Goal: Navigation & Orientation: Find specific page/section

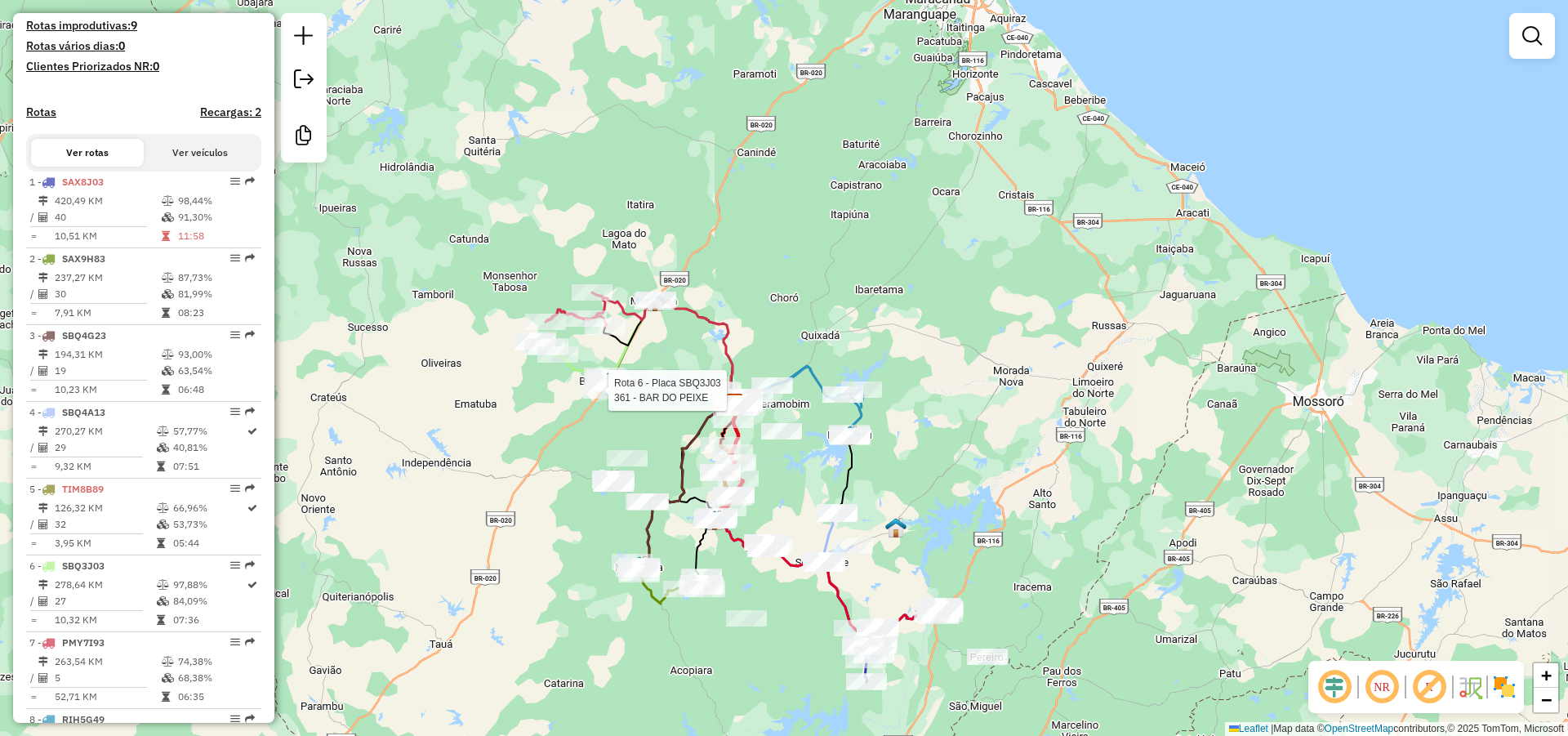
scroll to position [490, 0]
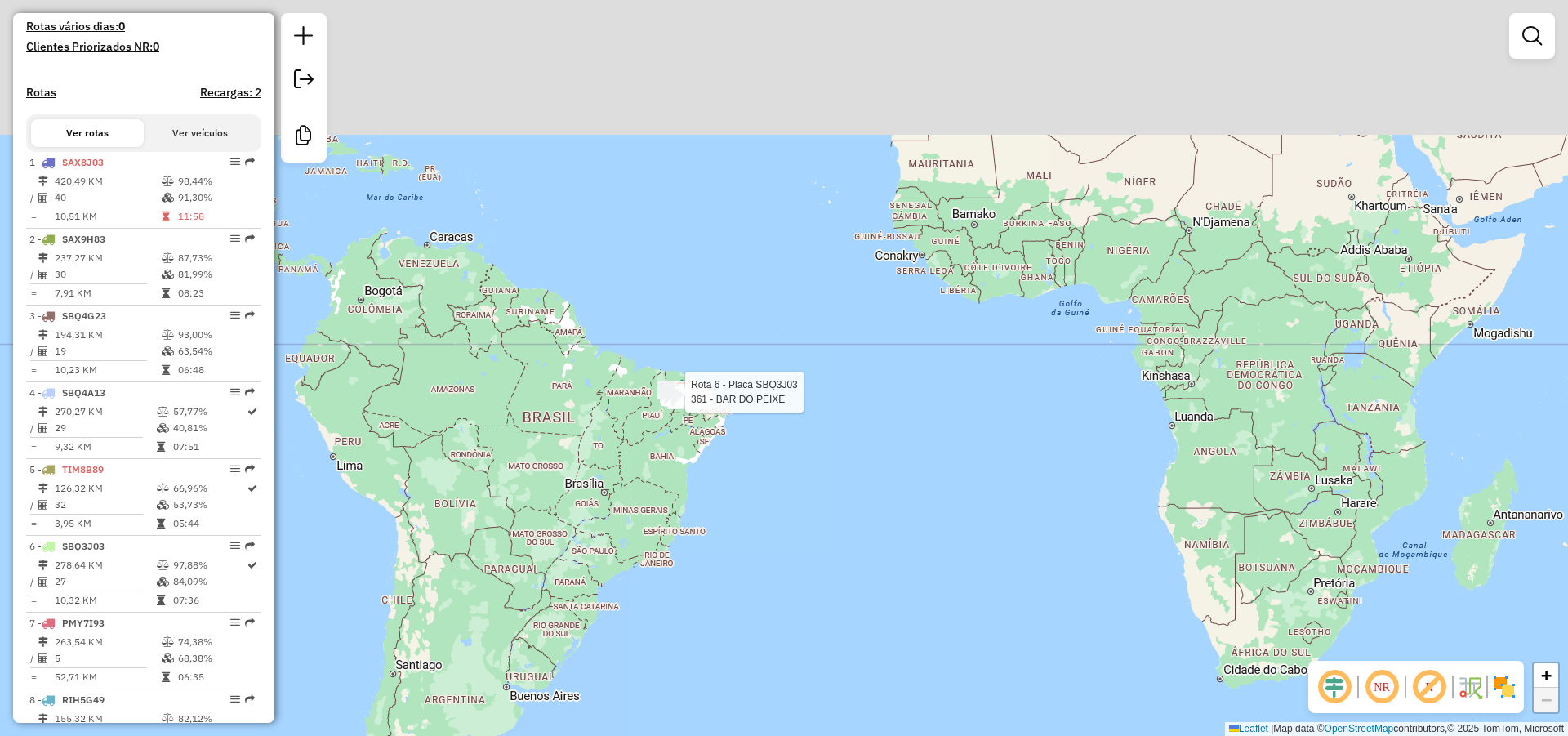
drag, startPoint x: 908, startPoint y: 70, endPoint x: 946, endPoint y: 398, distance: 330.2
click at [781, 620] on div "Rota 6 - Placa SBQ3J03 361 - BAR DO PEIXE Janela de atendimento Grade de atendi…" at bounding box center [784, 368] width 1568 height 736
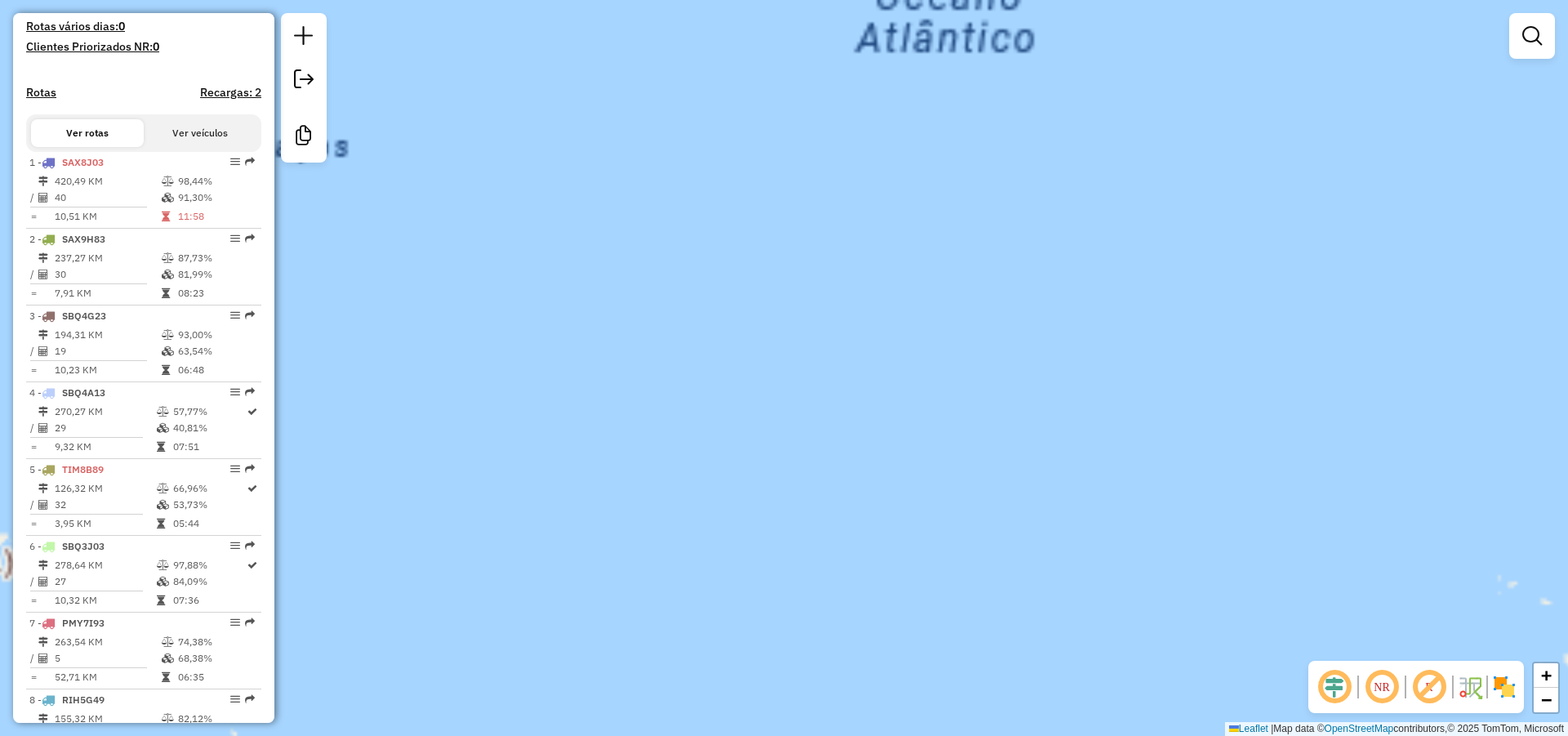
drag, startPoint x: 767, startPoint y: 160, endPoint x: 954, endPoint y: 101, distance: 196.1
click at [841, 115] on div "Rota 6 - Placa SBQ3J03 361 - BAR DO PEIXE Janela de atendimento Grade de atendi…" at bounding box center [784, 368] width 1568 height 736
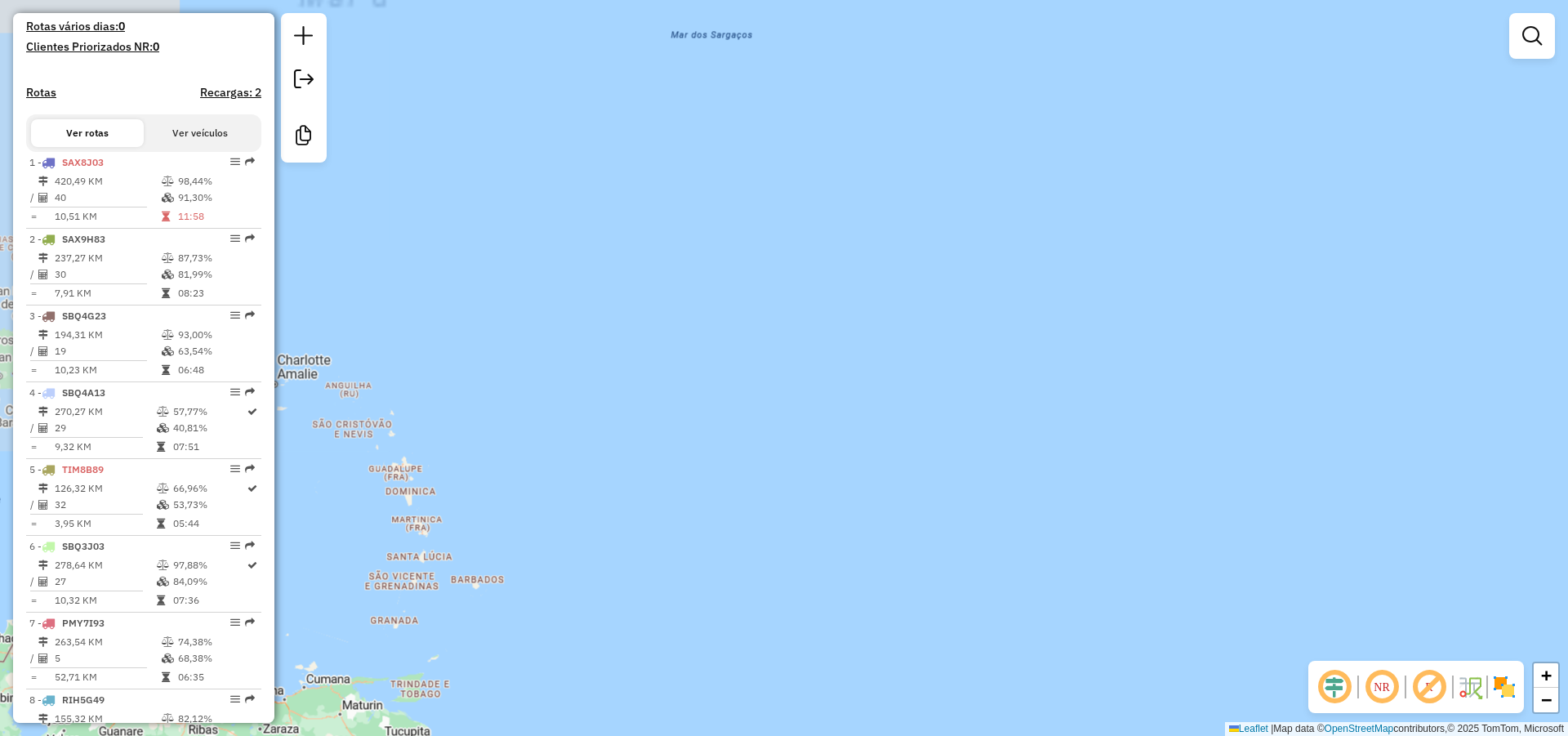
drag, startPoint x: 719, startPoint y: 422, endPoint x: 1040, endPoint y: 124, distance: 438.0
click at [941, 188] on div "Rota 6 - Placa SBQ3J03 361 - BAR DO PEIXE Janela de atendimento Grade de atendi…" at bounding box center [784, 368] width 1568 height 736
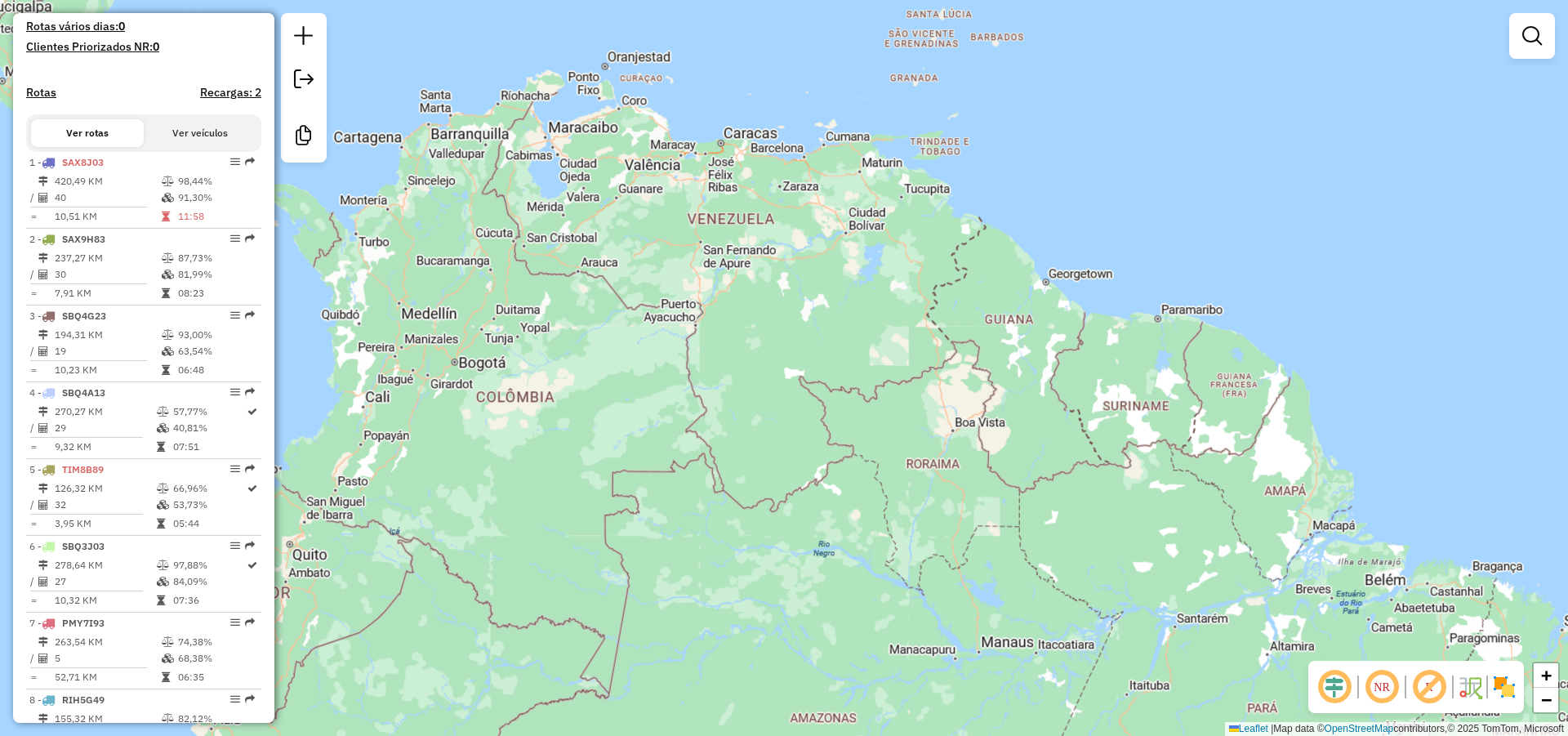
drag, startPoint x: 876, startPoint y: 433, endPoint x: 620, endPoint y: 127, distance: 399.0
click at [654, 158] on div "Rota 6 - Placa SBQ3J03 361 - BAR DO PEIXE Janela de atendimento Grade de atendi…" at bounding box center [784, 368] width 1568 height 736
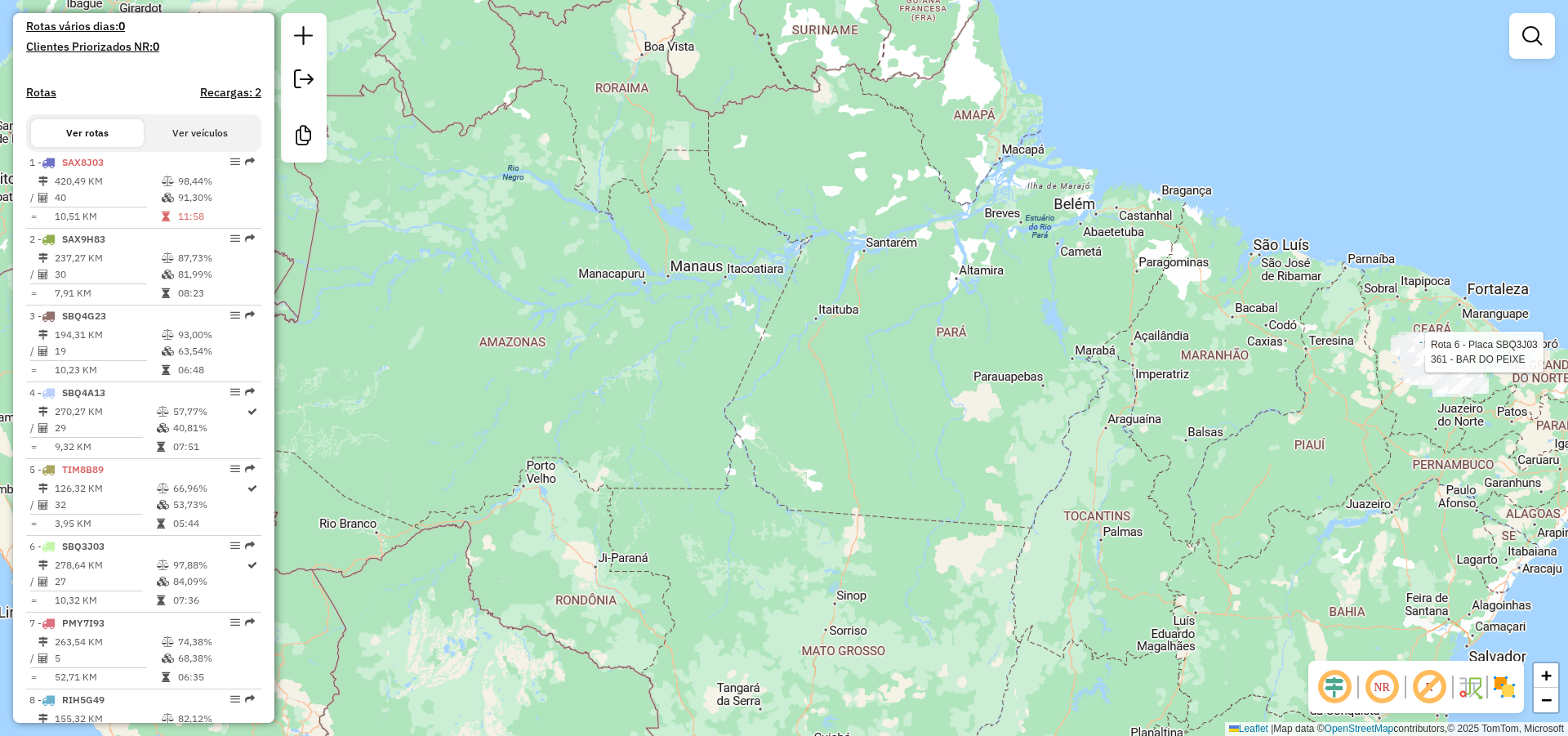
drag, startPoint x: 1071, startPoint y: 386, endPoint x: 416, endPoint y: 238, distance: 671.5
click at [646, 265] on div "Rota 6 - Placa SBQ3J03 361 - BAR DO PEIXE Janela de atendimento Grade de atendi…" at bounding box center [784, 368] width 1568 height 736
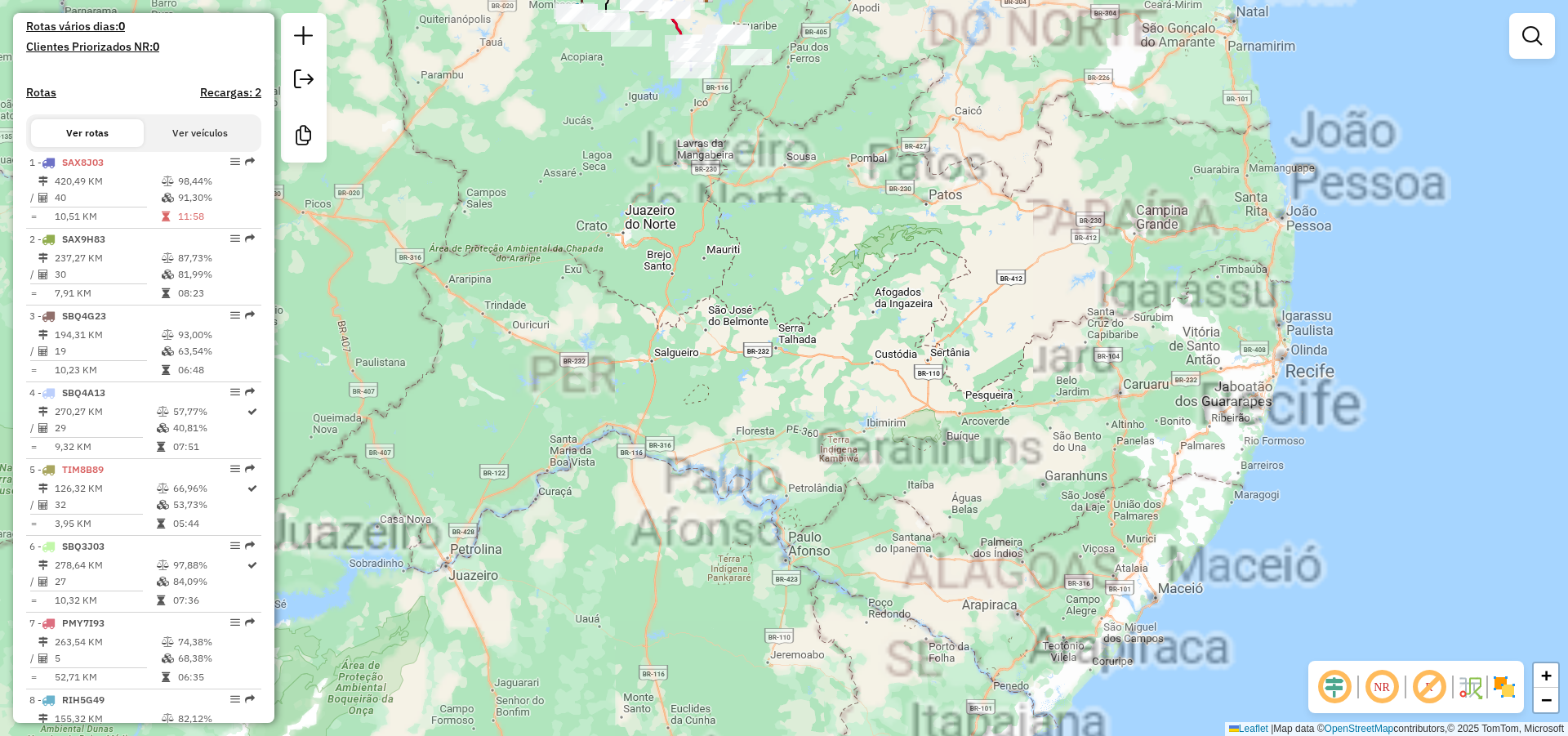
drag, startPoint x: 716, startPoint y: 373, endPoint x: 705, endPoint y: 464, distance: 91.7
click at [709, 462] on div "Rota 6 - Placa SBQ3J03 361 - BAR DO PEIXE Janela de atendimento Grade de atendi…" at bounding box center [784, 368] width 1568 height 736
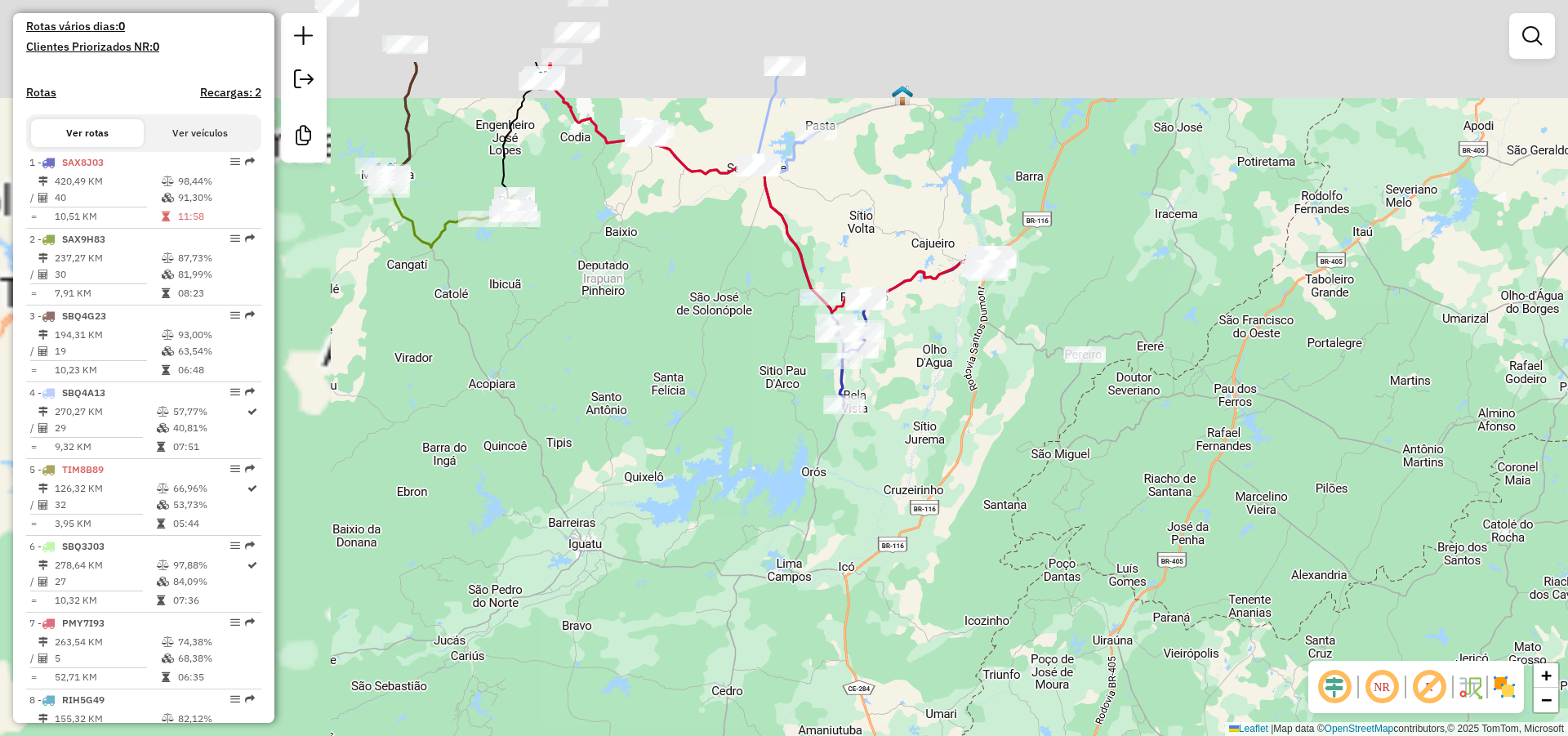
drag, startPoint x: 893, startPoint y: 482, endPoint x: 962, endPoint y: 526, distance: 81.8
click at [963, 523] on div "Rota 6 - Placa SBQ3J03 361 - BAR DO PEIXE Janela de atendimento Grade de atendi…" at bounding box center [784, 368] width 1568 height 736
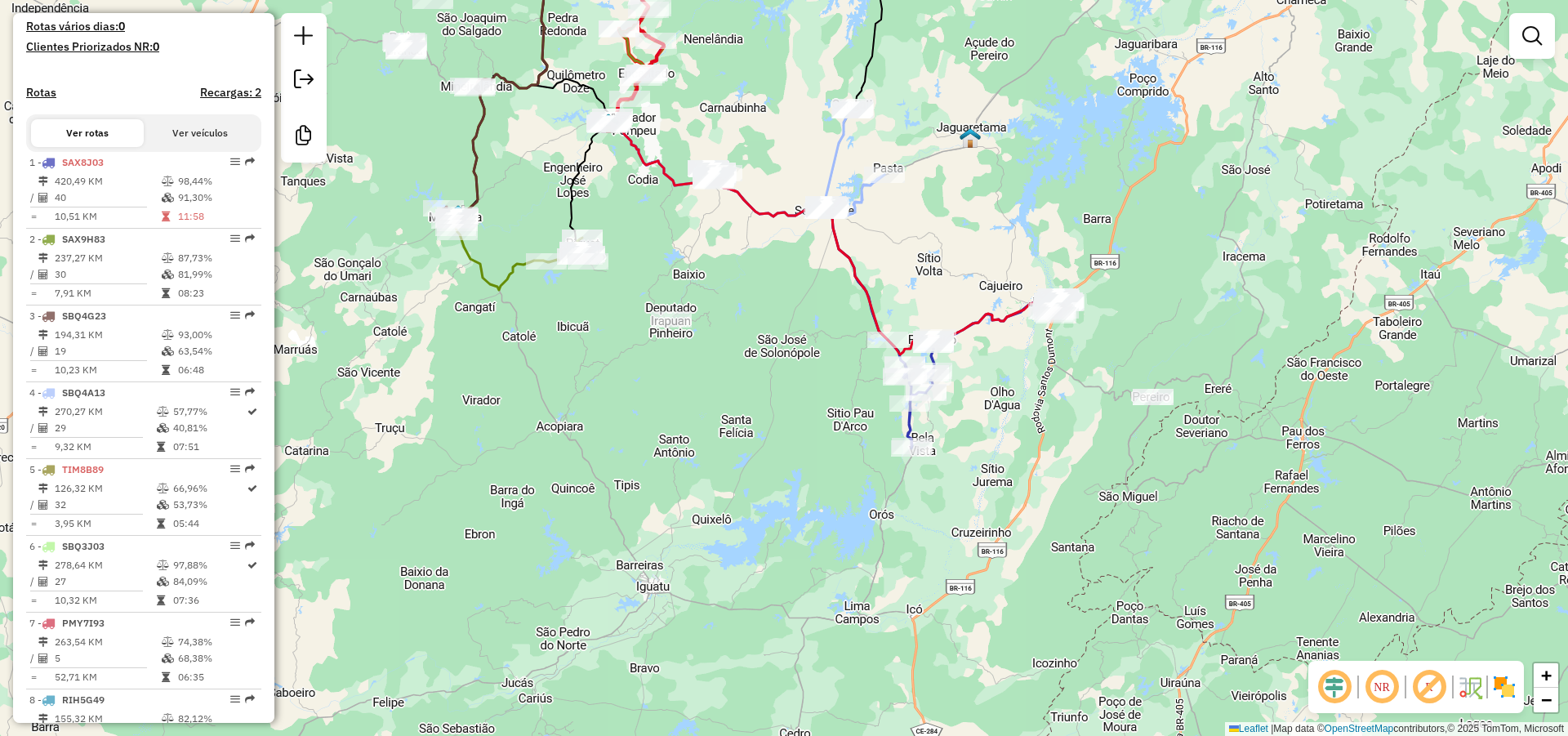
drag, startPoint x: 752, startPoint y: 425, endPoint x: 672, endPoint y: 466, distance: 89.9
click at [681, 468] on div "Rota 6 - Placa SBQ3J03 361 - BAR DO PEIXE Janela de atendimento Grade de atendi…" at bounding box center [784, 368] width 1568 height 736
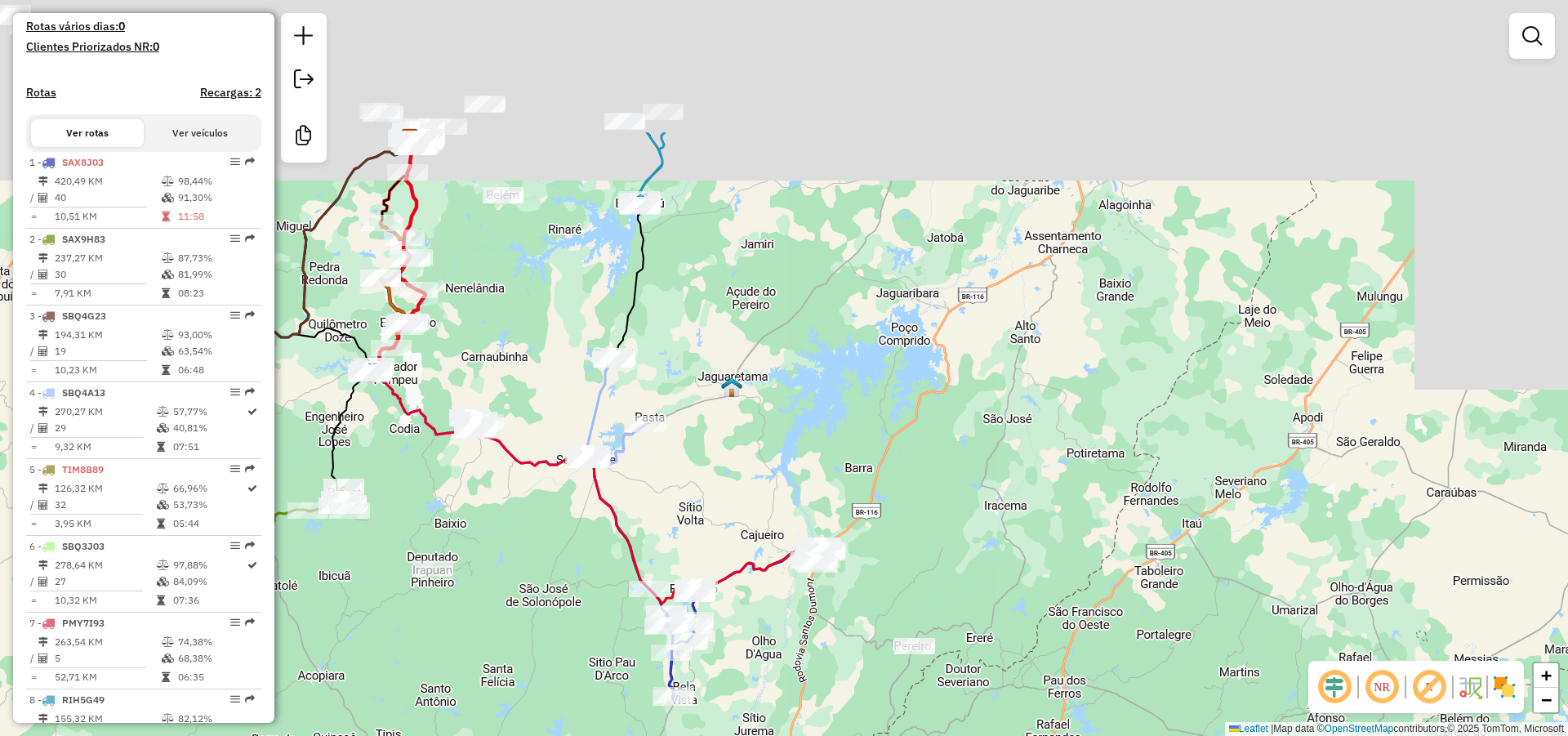
drag, startPoint x: 875, startPoint y: 677, endPoint x: 879, endPoint y: 690, distance: 13.6
click at [874, 701] on div "Rota 6 - Placa SBQ3J03 361 - BAR DO PEIXE Janela de atendimento Grade de atendi…" at bounding box center [784, 368] width 1568 height 736
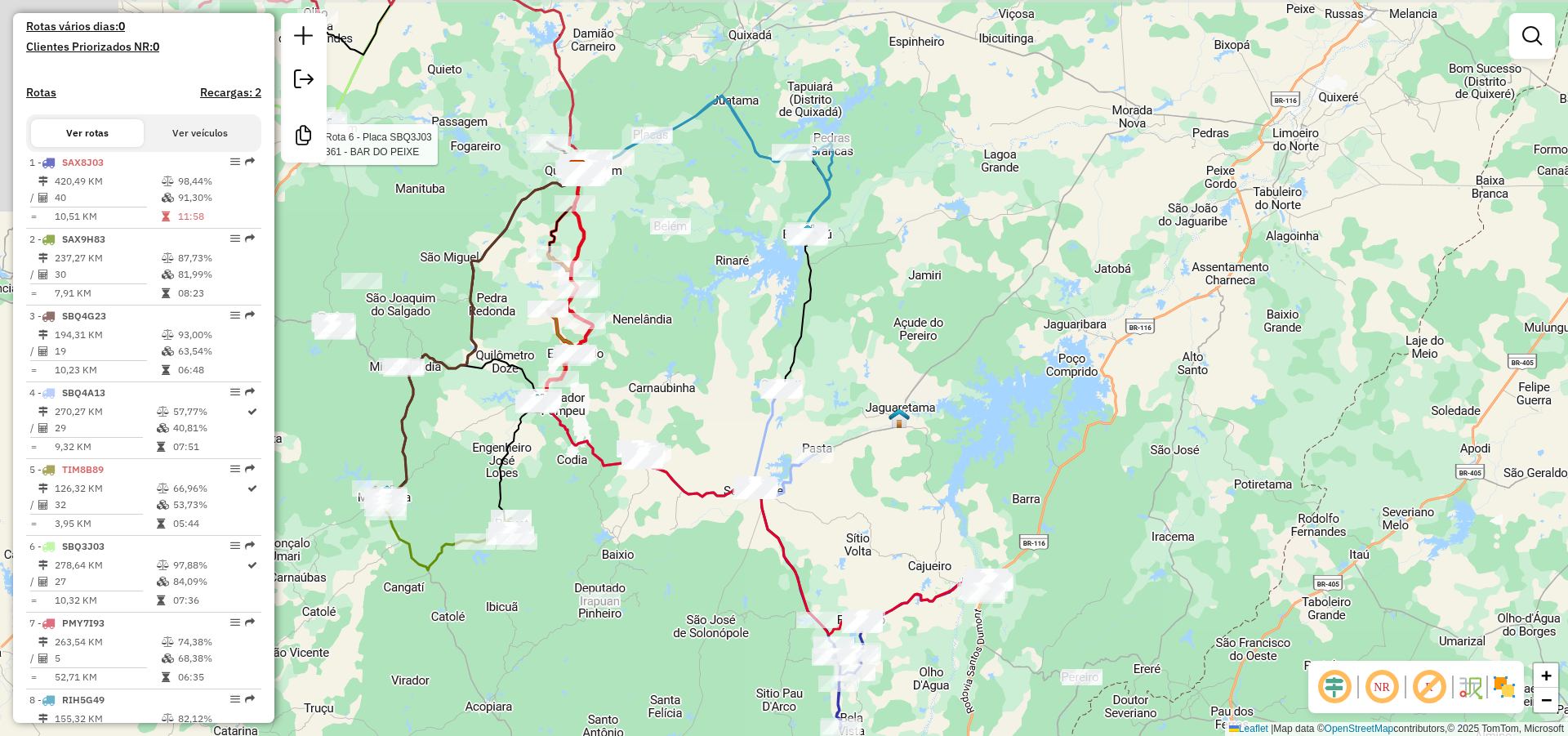
drag, startPoint x: 970, startPoint y: 349, endPoint x: 981, endPoint y: 346, distance: 11.4
click at [993, 338] on div "Rota 6 - Placa SBQ3J03 361 - BAR DO PEIXE Janela de atendimento Grade de atendi…" at bounding box center [784, 368] width 1568 height 736
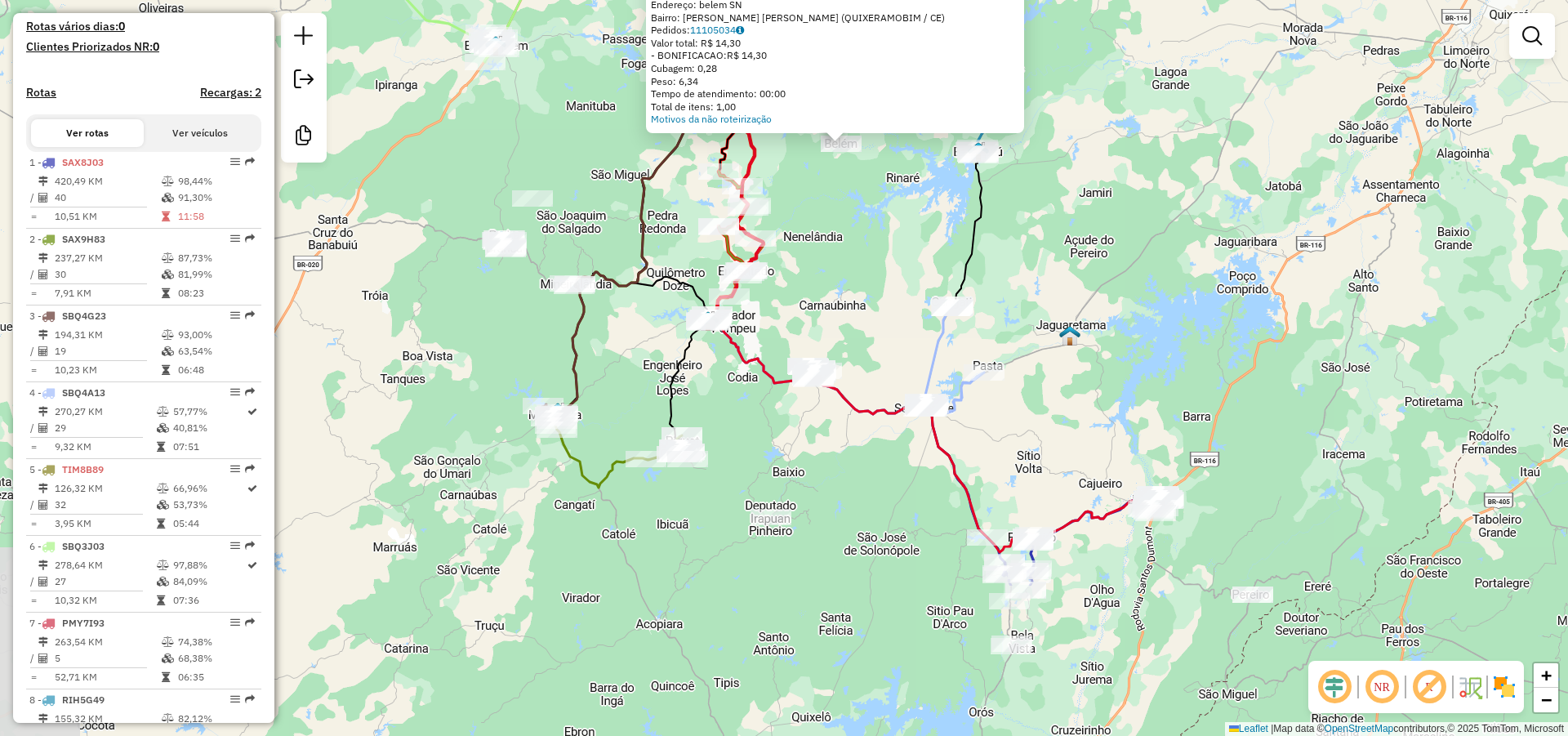
drag, startPoint x: 828, startPoint y: 546, endPoint x: 846, endPoint y: 422, distance: 125.3
click at [847, 423] on div "Atividade não roteirizada 1885 - MERCCEARIA SR LOURIV Endereço: belem SN Bairro…" at bounding box center [784, 368] width 1568 height 736
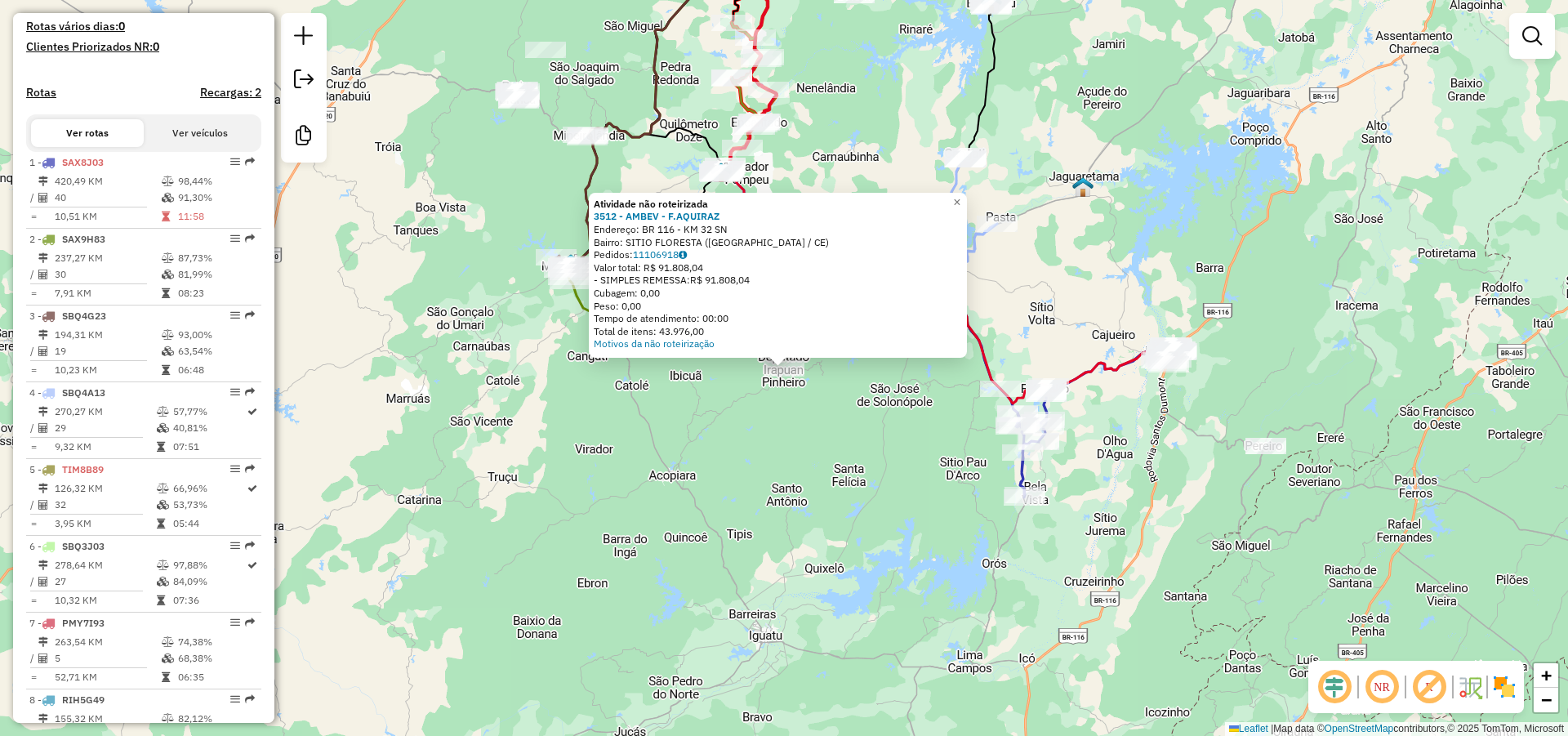
drag, startPoint x: 600, startPoint y: 201, endPoint x: 818, endPoint y: 304, distance: 241.1
click at [797, 293] on div "Atividade não roteirizada 3512 - AMBEV - F.AQUIRAZ Endereço: BR 116 - KM 32 SN …" at bounding box center [778, 274] width 369 height 153
click at [813, 473] on div "Atividade não roteirizada 3512 - AMBEV - F.AQUIRAZ Endereço: BR 116 - KM 32 SN …" at bounding box center [784, 368] width 1568 height 736
click at [1140, 194] on div "Atividade não roteirizada 3512 - AMBEV - F.AQUIRAZ Endereço: BR 116 - KM 32 SN …" at bounding box center [784, 368] width 1568 height 736
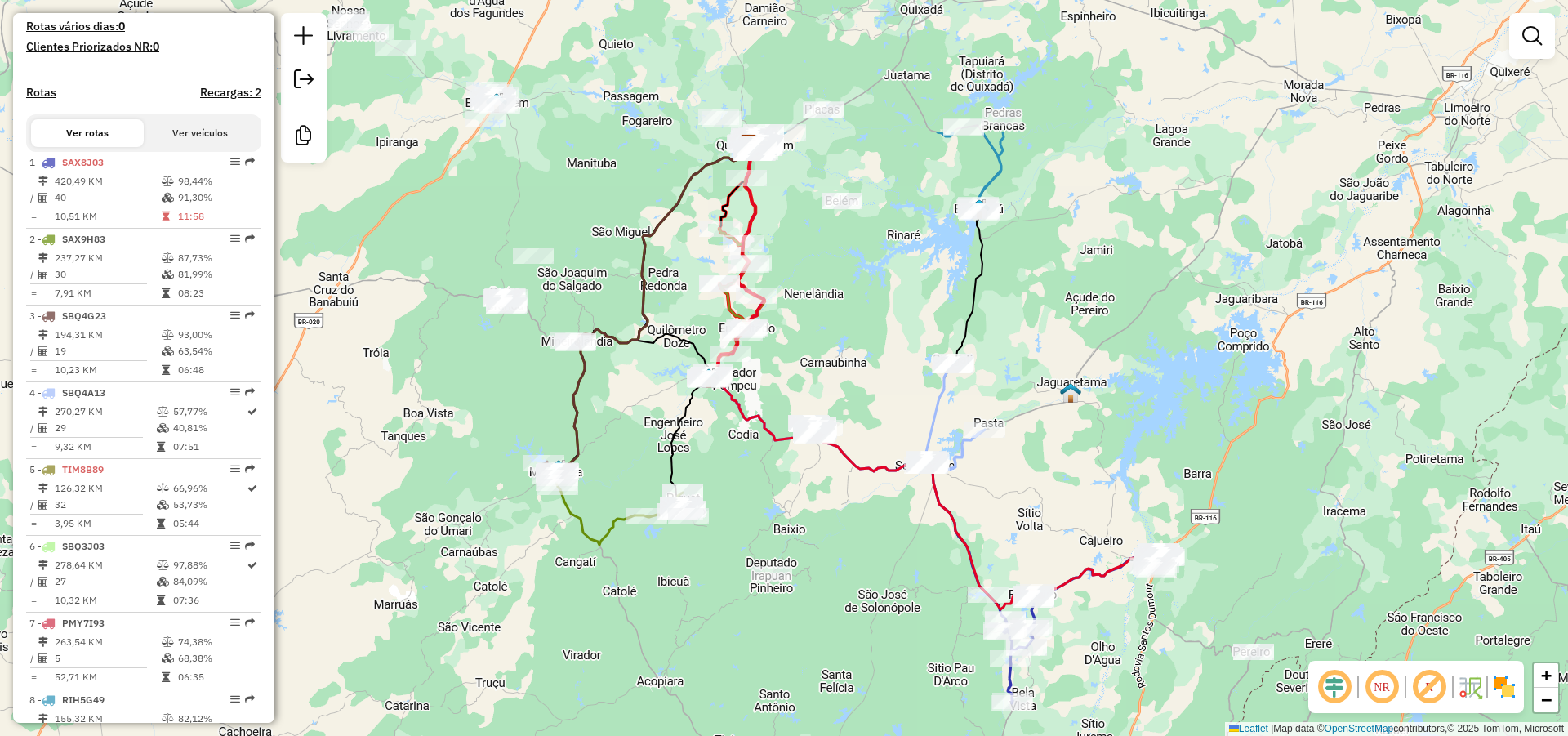
drag, startPoint x: 1111, startPoint y: 393, endPoint x: 1111, endPoint y: 405, distance: 12.0
click at [1111, 405] on div "Janela de atendimento Grade de atendimento Capacidade Transportadoras Veículos …" at bounding box center [784, 368] width 1568 height 736
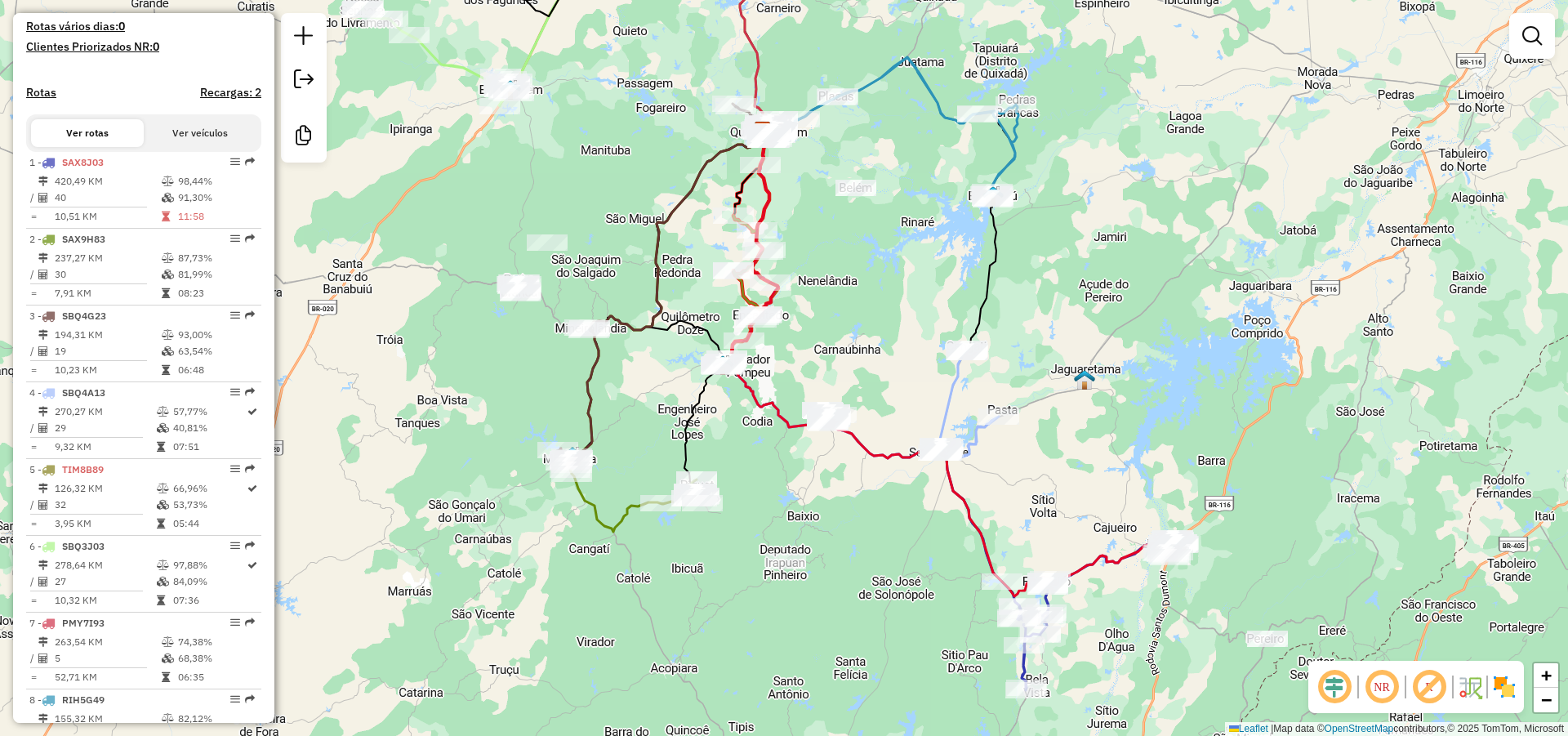
drag, startPoint x: 1087, startPoint y: 296, endPoint x: 1092, endPoint y: 282, distance: 14.9
click at [1091, 285] on div "Janela de atendimento Grade de atendimento Capacidade Transportadoras Veículos …" at bounding box center [784, 368] width 1568 height 736
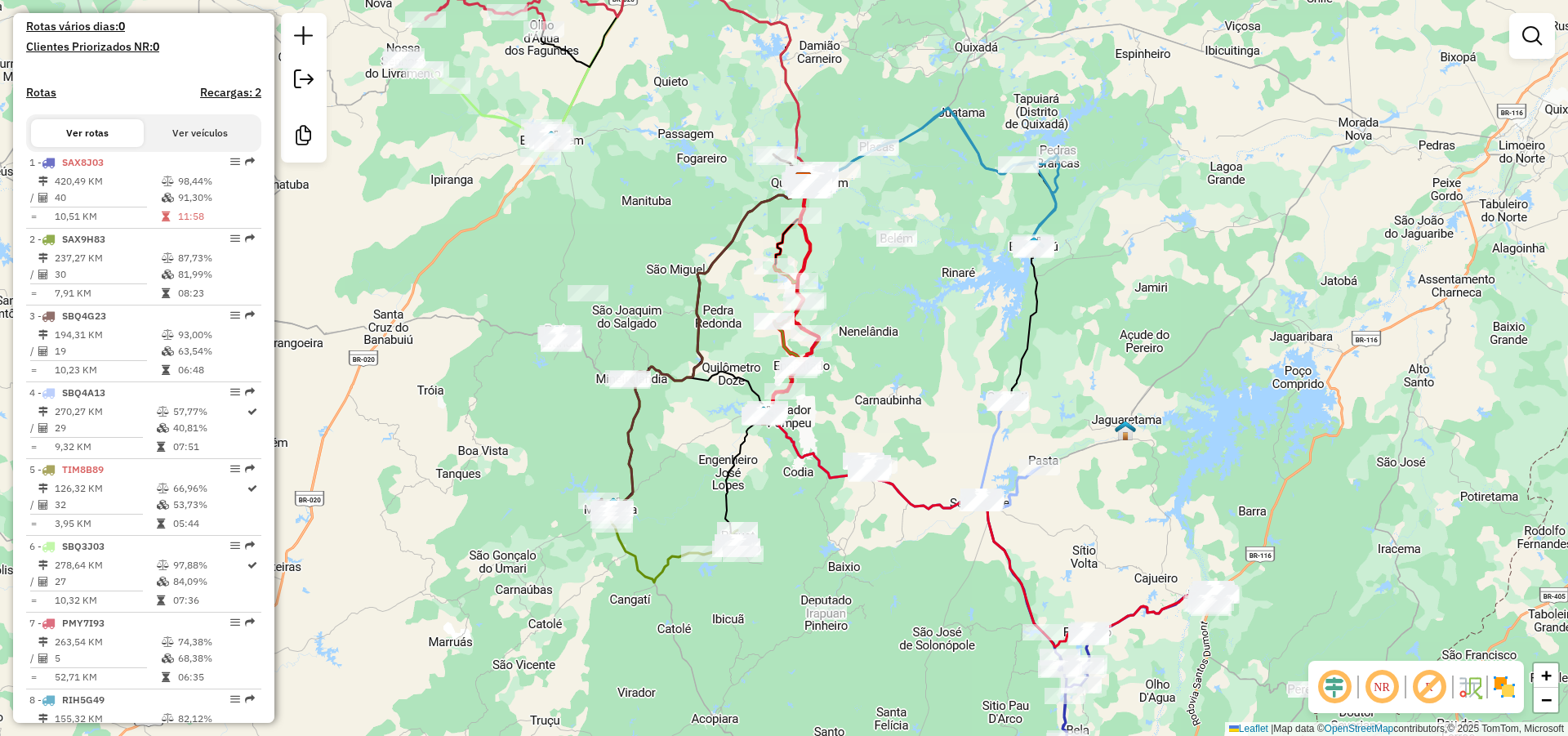
drag, startPoint x: 891, startPoint y: 281, endPoint x: 927, endPoint y: 264, distance: 39.8
click at [930, 276] on div "Janela de atendimento Grade de atendimento Capacidade Transportadoras Veículos …" at bounding box center [784, 368] width 1568 height 736
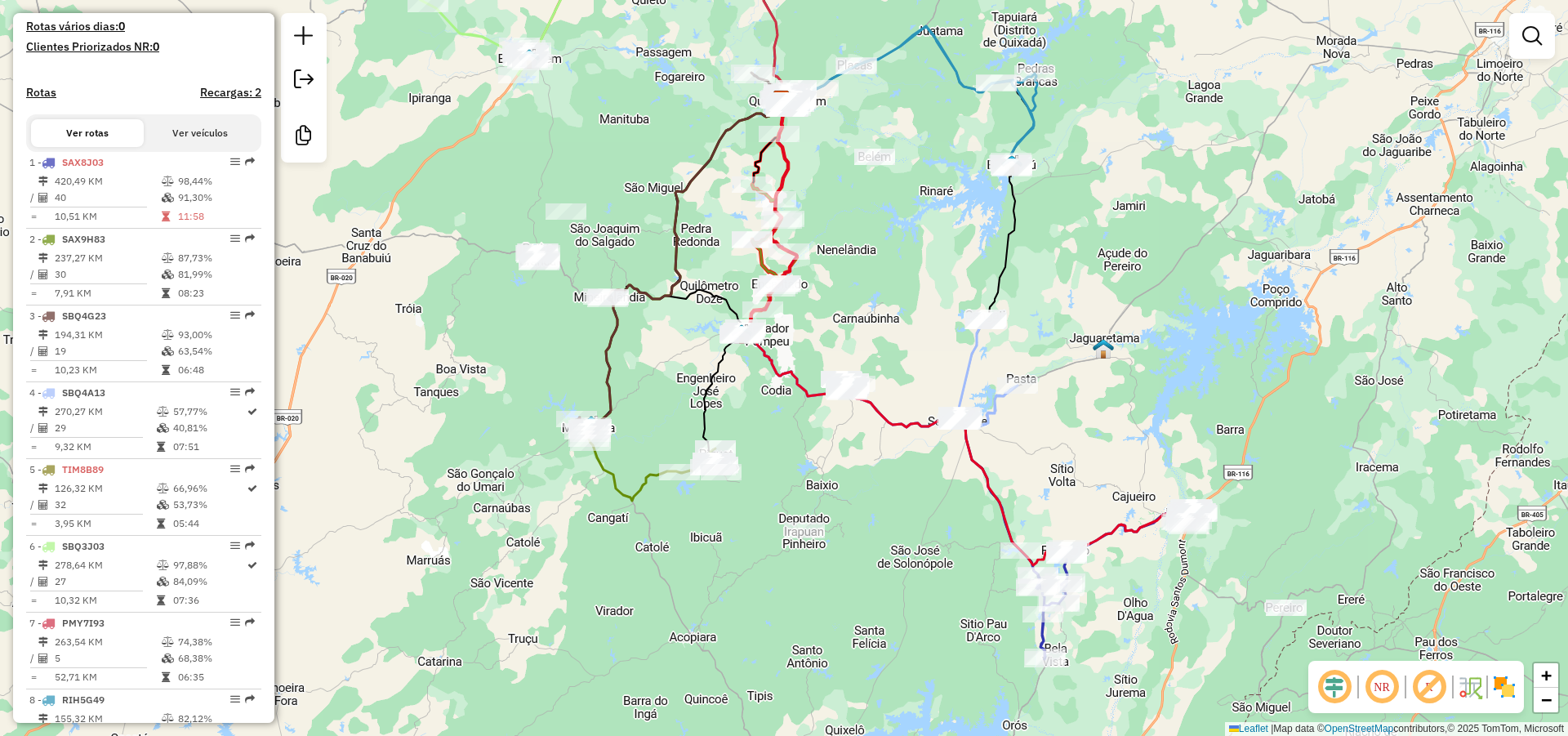
drag, startPoint x: 918, startPoint y: 279, endPoint x: 891, endPoint y: 190, distance: 93.0
click at [891, 190] on div "Janela de atendimento Grade de atendimento Capacidade Transportadoras Veículos …" at bounding box center [784, 368] width 1568 height 736
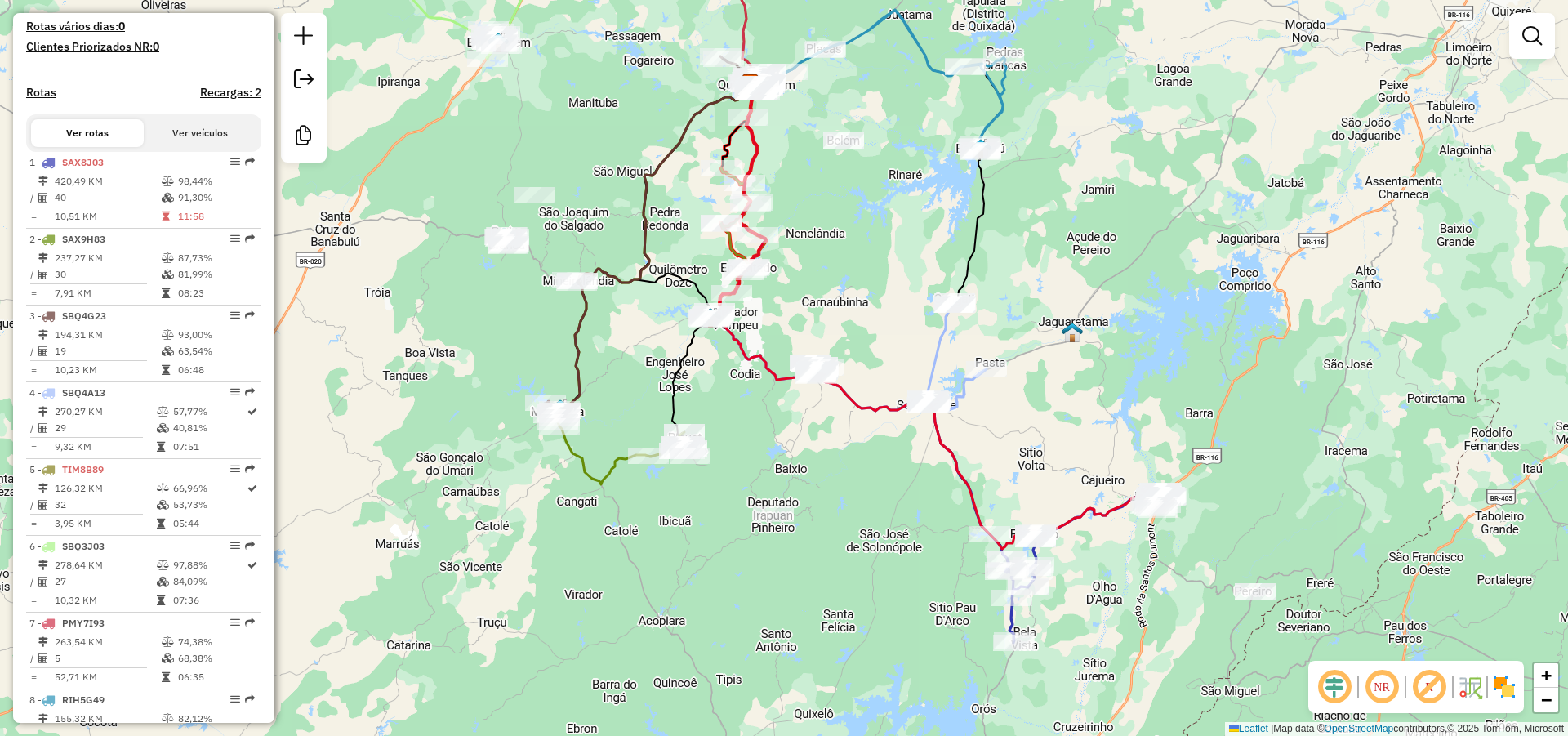
drag, startPoint x: 860, startPoint y: 162, endPoint x: 854, endPoint y: 243, distance: 81.2
click at [856, 240] on div "Janela de atendimento Grade de atendimento Capacidade Transportadoras Veículos …" at bounding box center [784, 368] width 1568 height 736
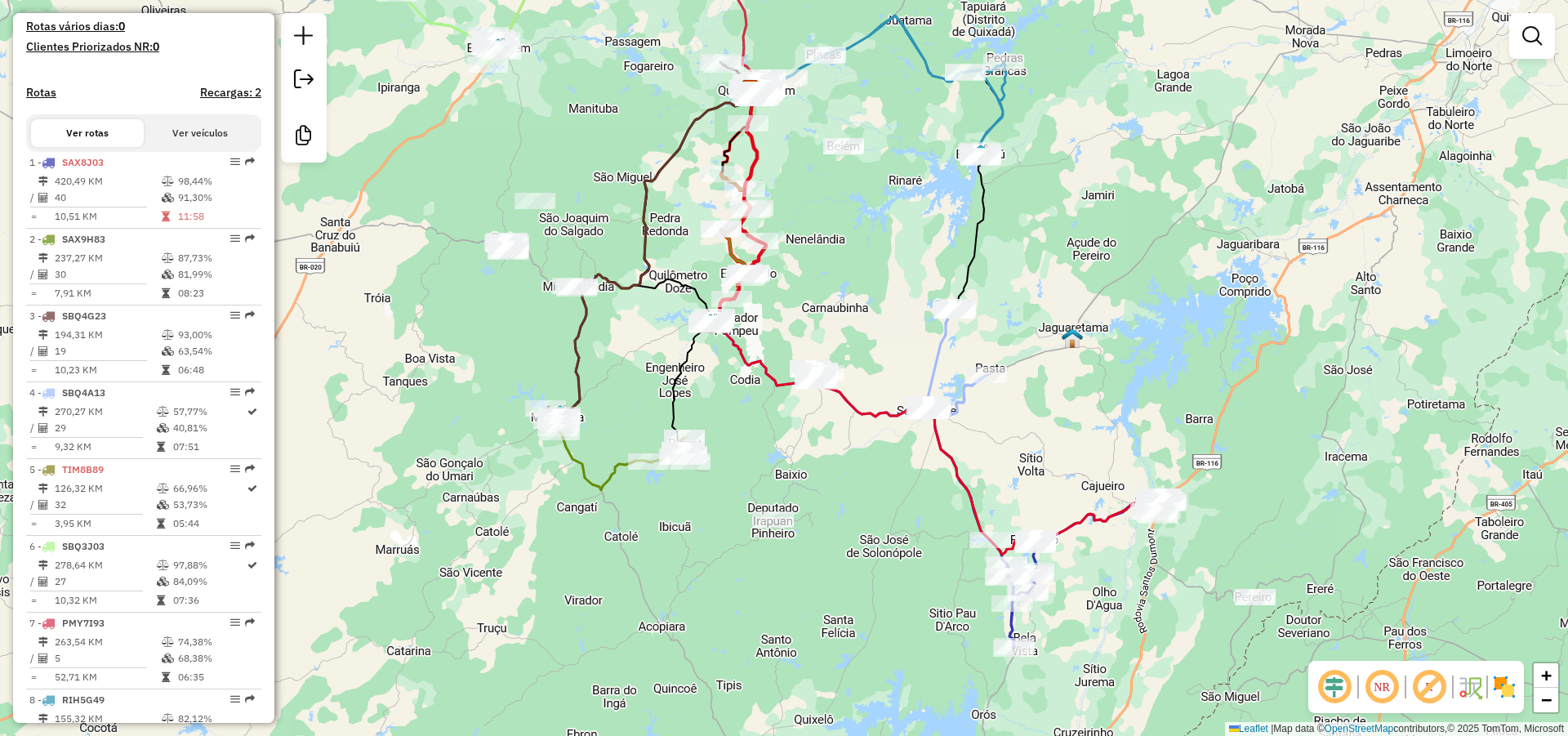
click at [853, 254] on div "Janela de atendimento Grade de atendimento Capacidade Transportadoras Veículos …" at bounding box center [784, 368] width 1568 height 736
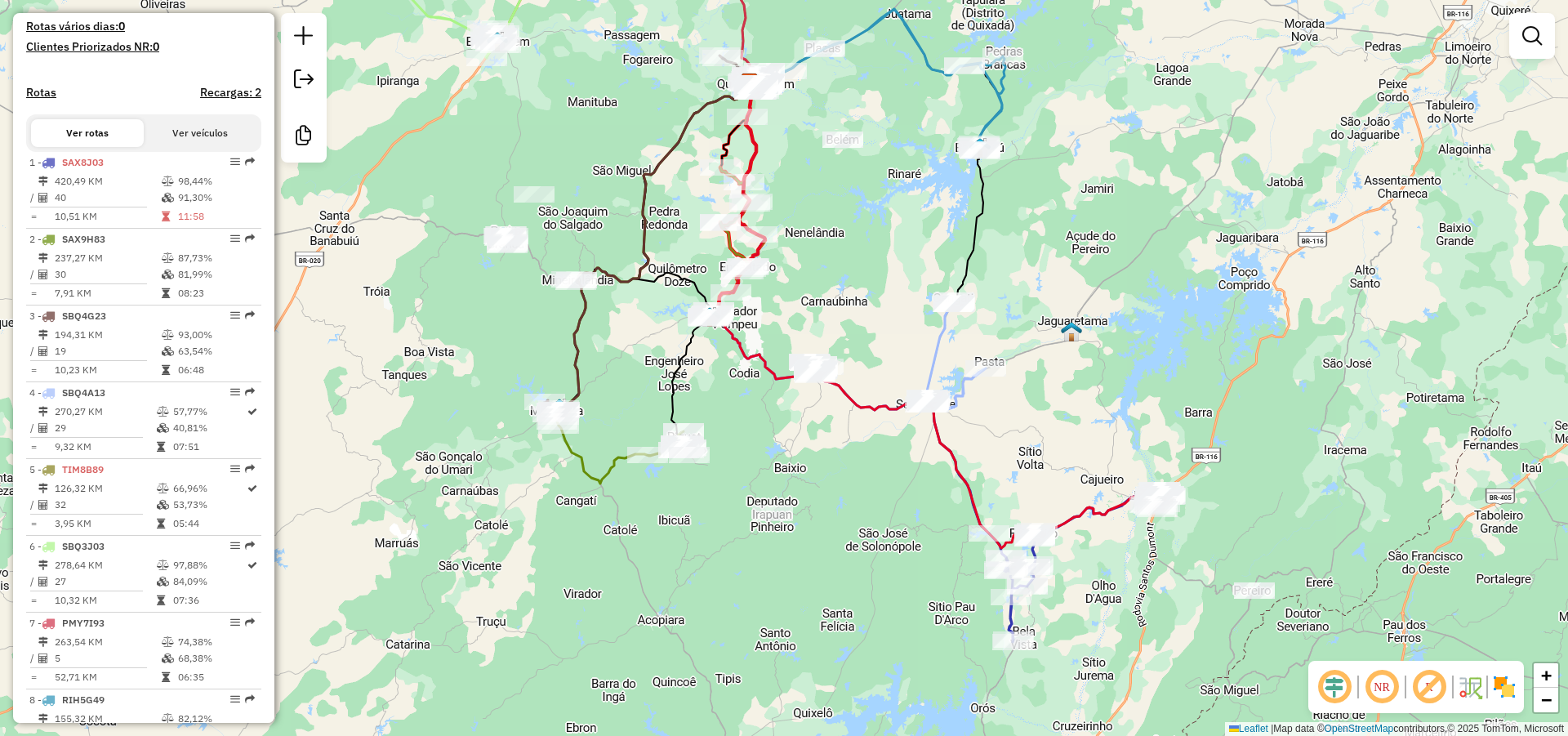
click at [889, 218] on div "Rota 4 - Placa SBQ4A13 1197 - MERCADINHO JUNIOR DA Janela de atendimento Grade …" at bounding box center [784, 368] width 1568 height 736
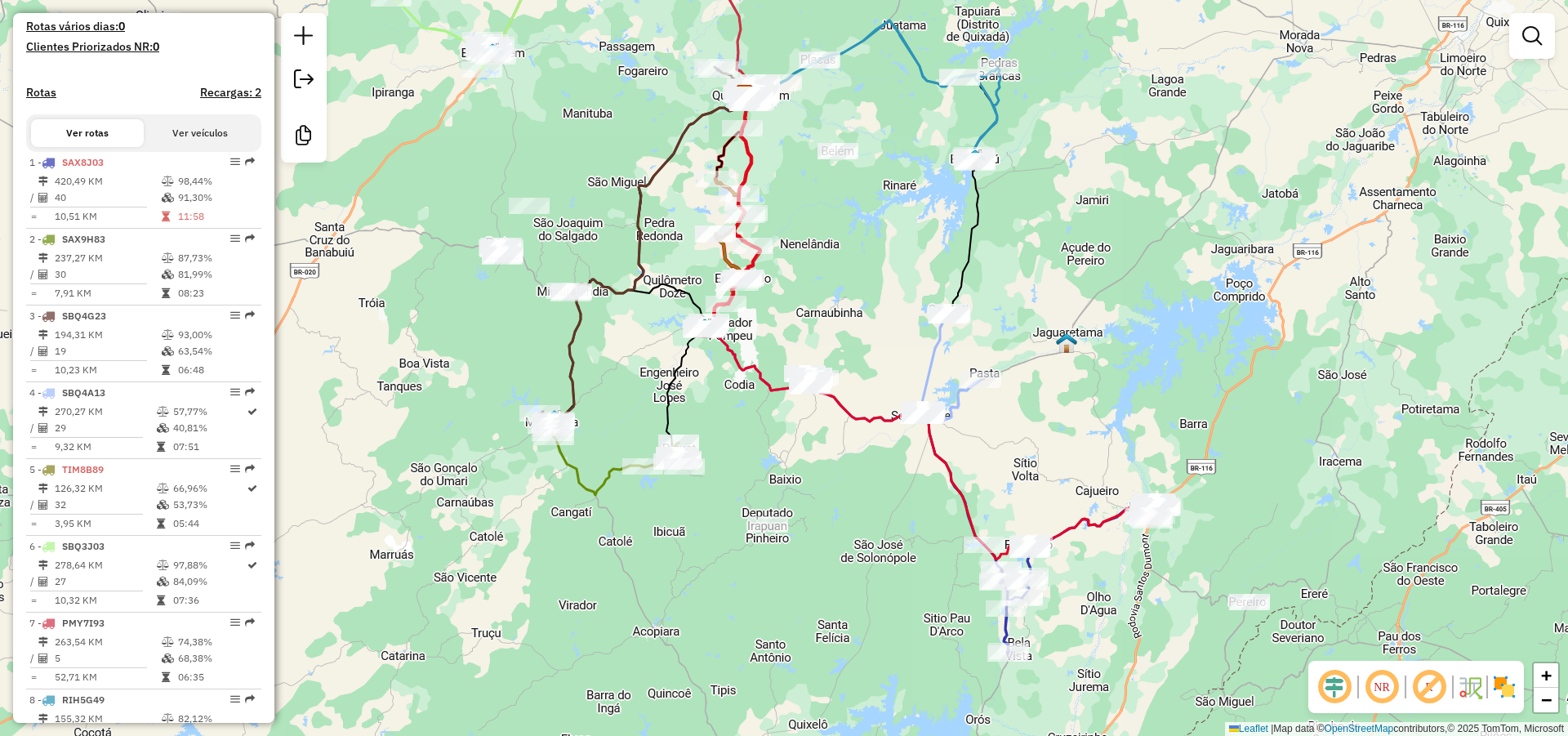
drag, startPoint x: 865, startPoint y: 212, endPoint x: 781, endPoint y: 318, distance: 135.2
click at [811, 346] on div "Janela de atendimento Grade de atendimento Capacidade Transportadoras Veículos …" at bounding box center [784, 368] width 1568 height 736
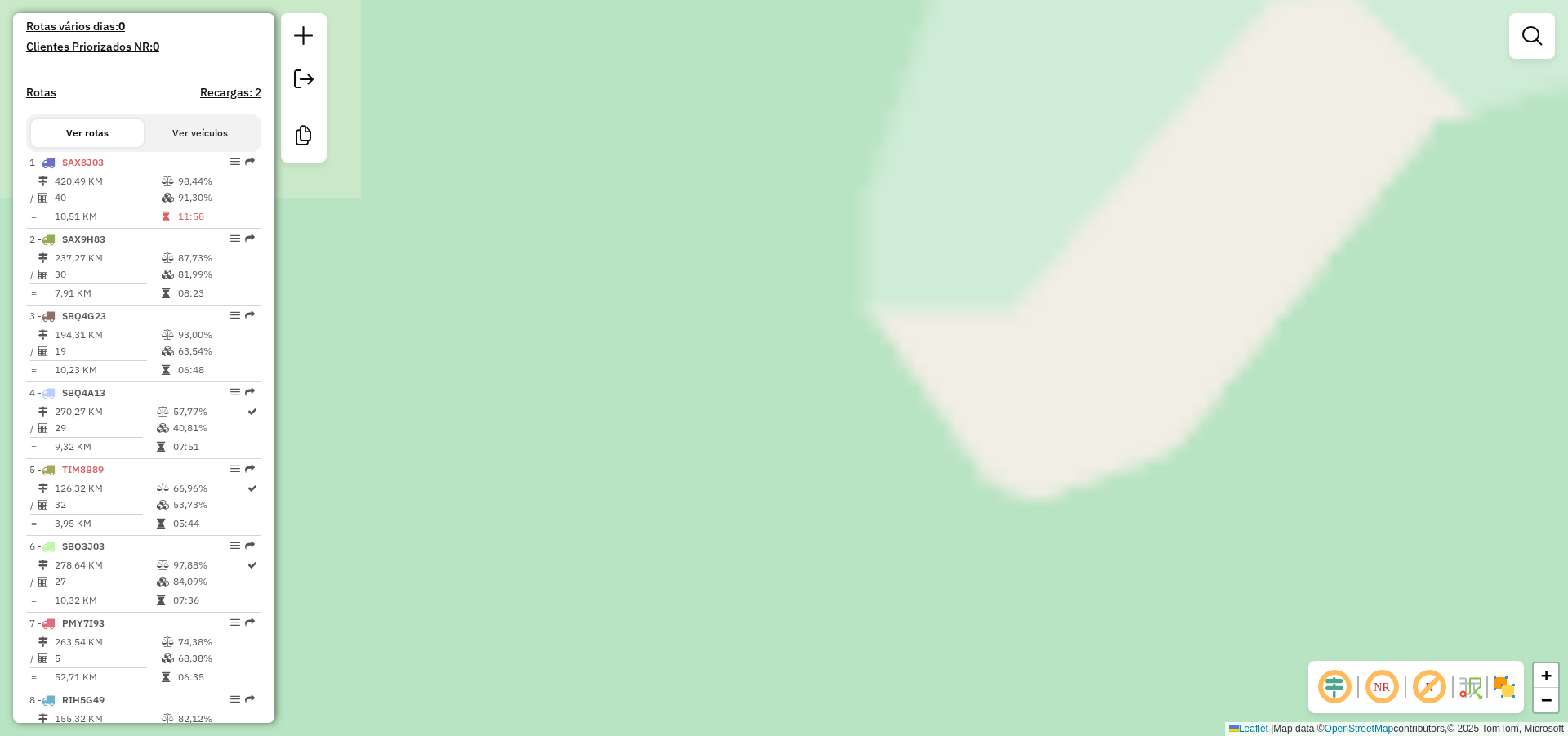
drag, startPoint x: 819, startPoint y: 296, endPoint x: 592, endPoint y: 604, distance: 382.6
click at [597, 594] on div "Janela de atendimento Grade de atendimento Capacidade Transportadoras Veículos …" at bounding box center [784, 368] width 1568 height 736
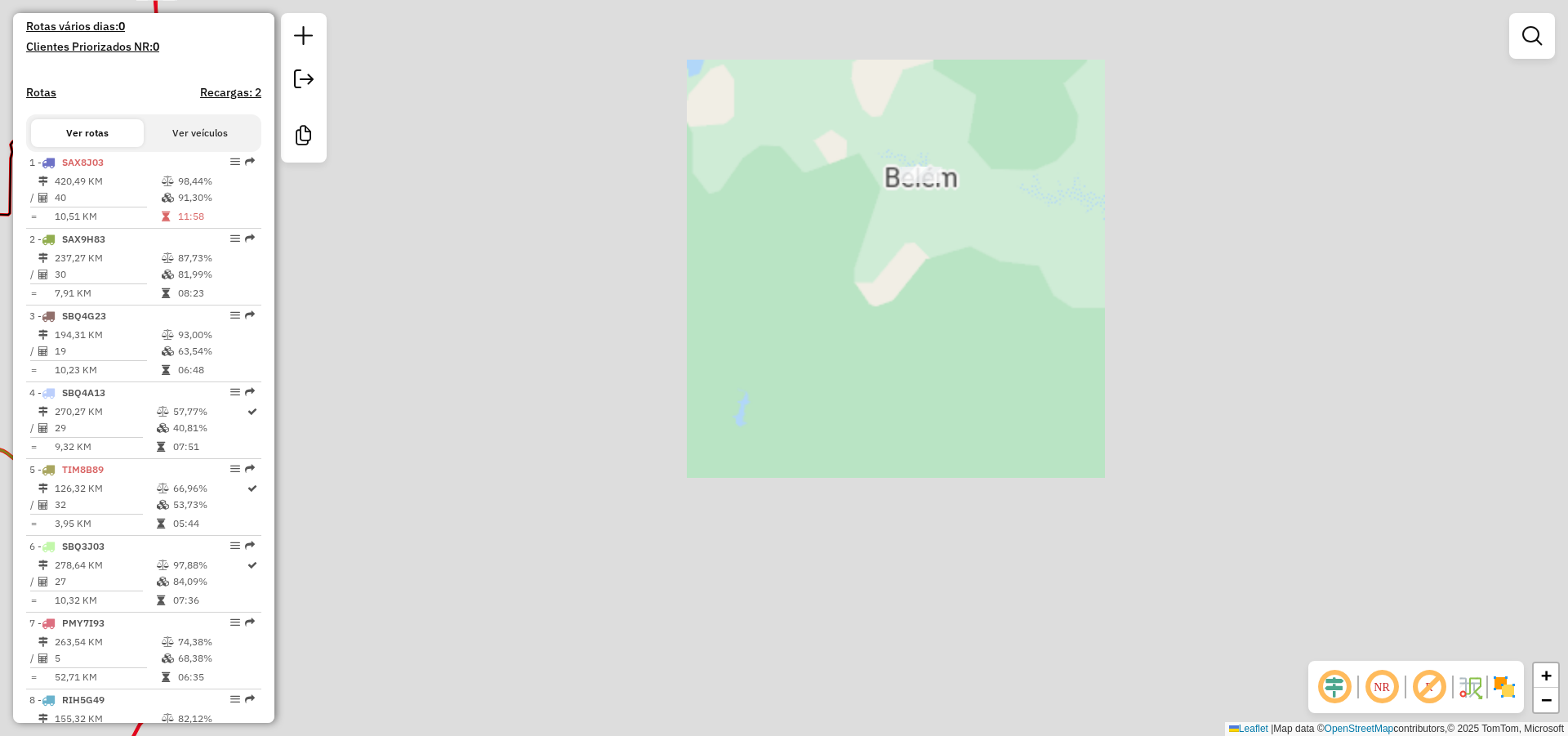
click at [855, 358] on div "Janela de atendimento Grade de atendimento Capacidade Transportadoras Veículos …" at bounding box center [784, 368] width 1568 height 736
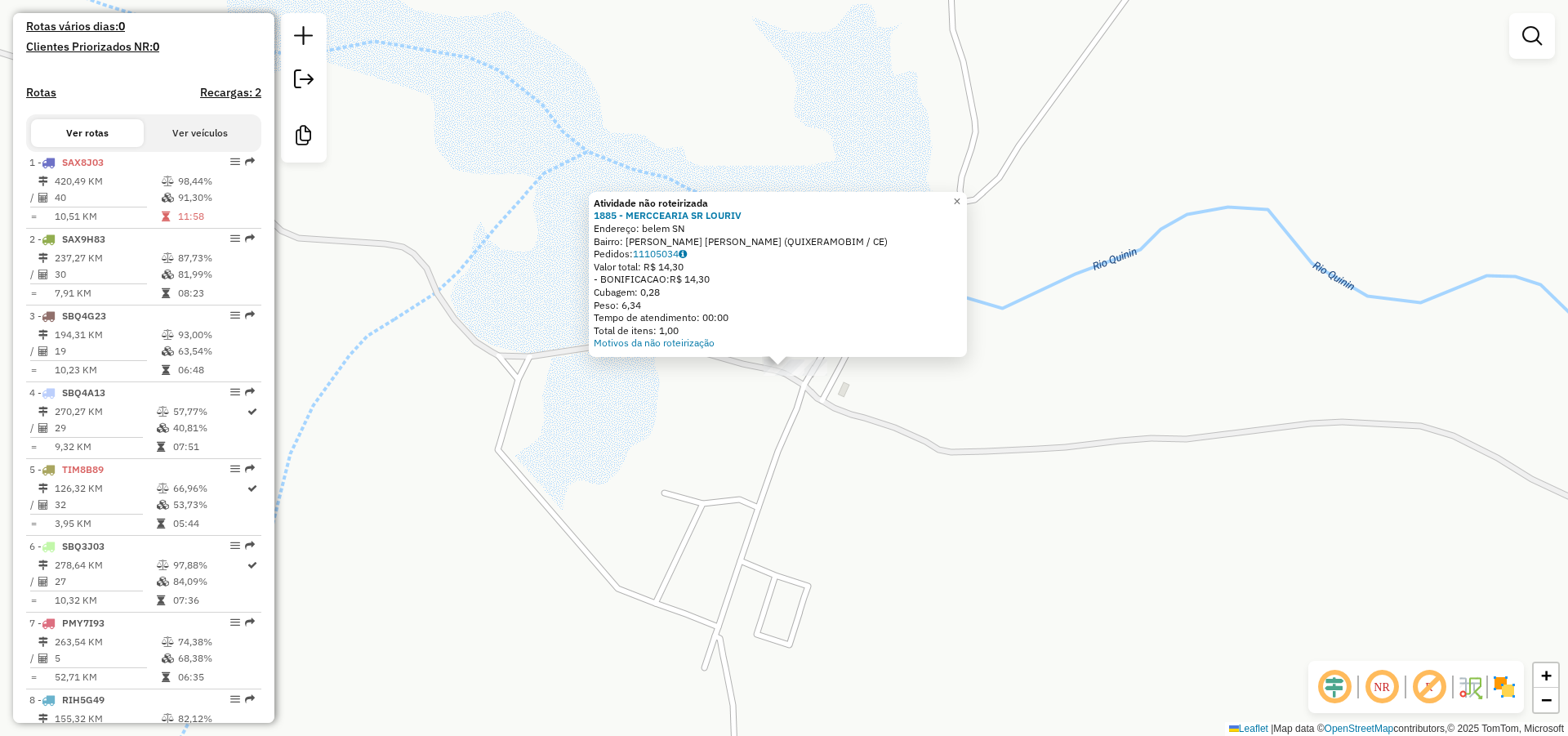
click at [746, 415] on div "Atividade não roteirizada 1885 - MERCCEARIA SR LOURIV Endereço: belem SN Bairro…" at bounding box center [784, 368] width 1568 height 736
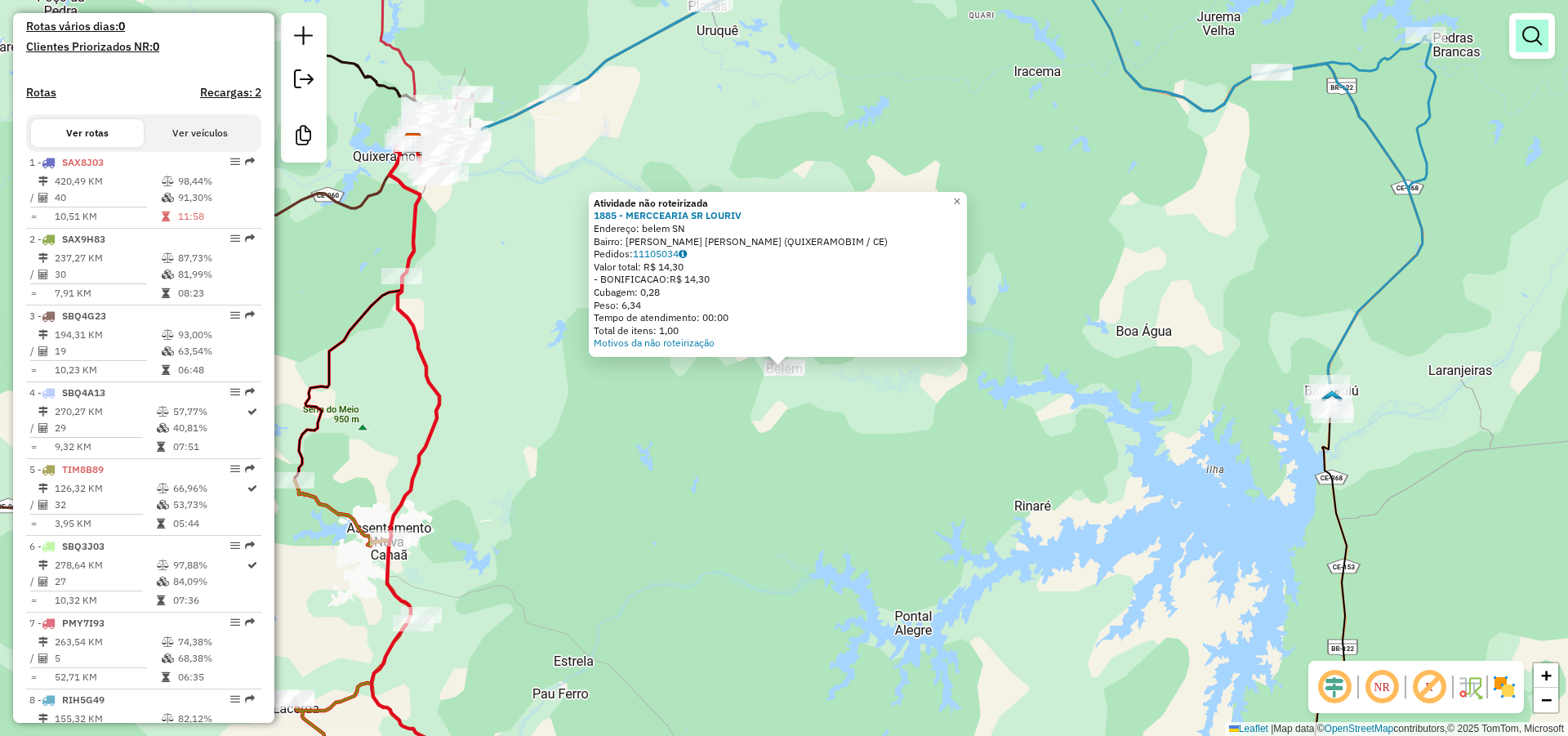
click at [1540, 41] on em at bounding box center [1532, 36] width 20 height 20
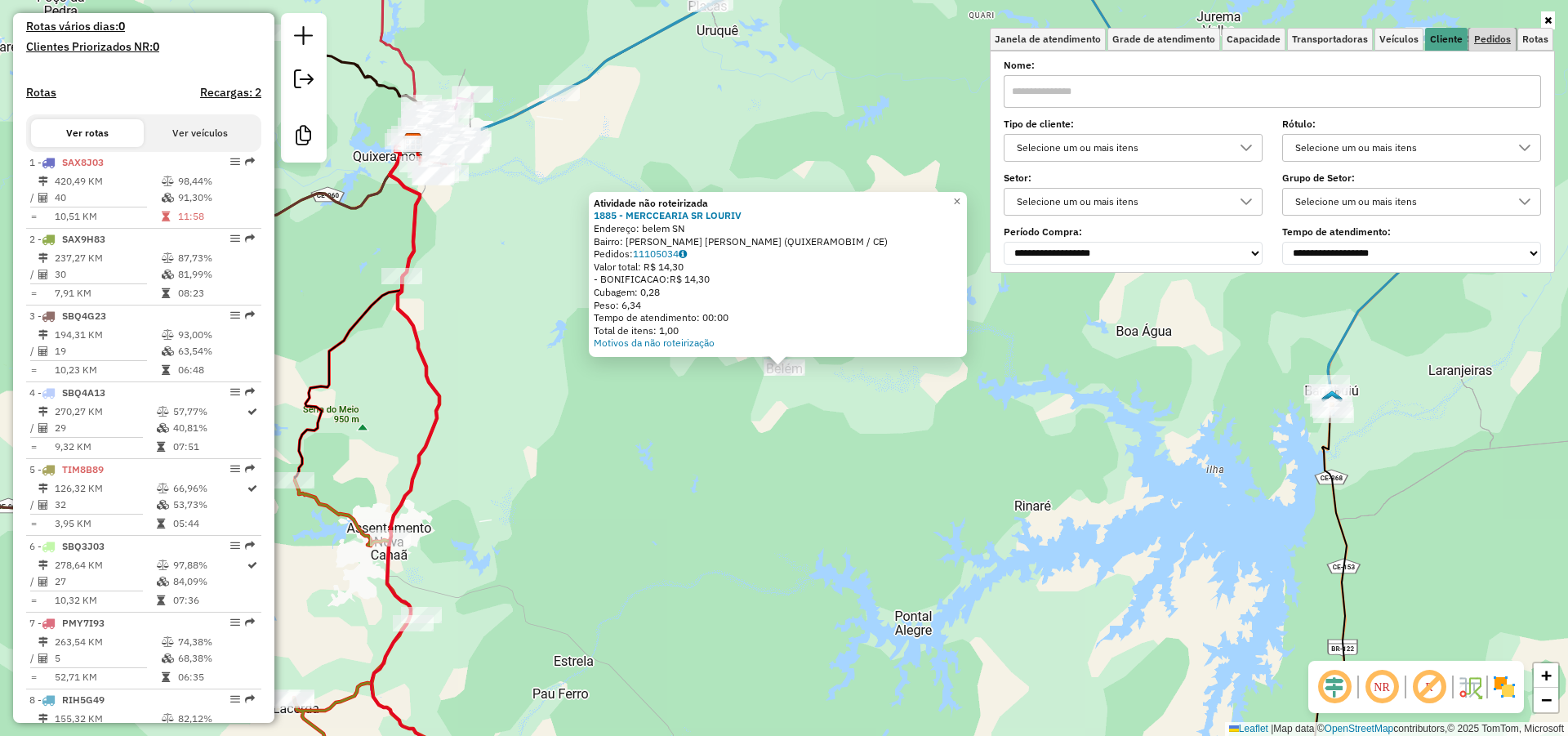
click at [1489, 39] on span "Pedidos" at bounding box center [1492, 40] width 37 height 10
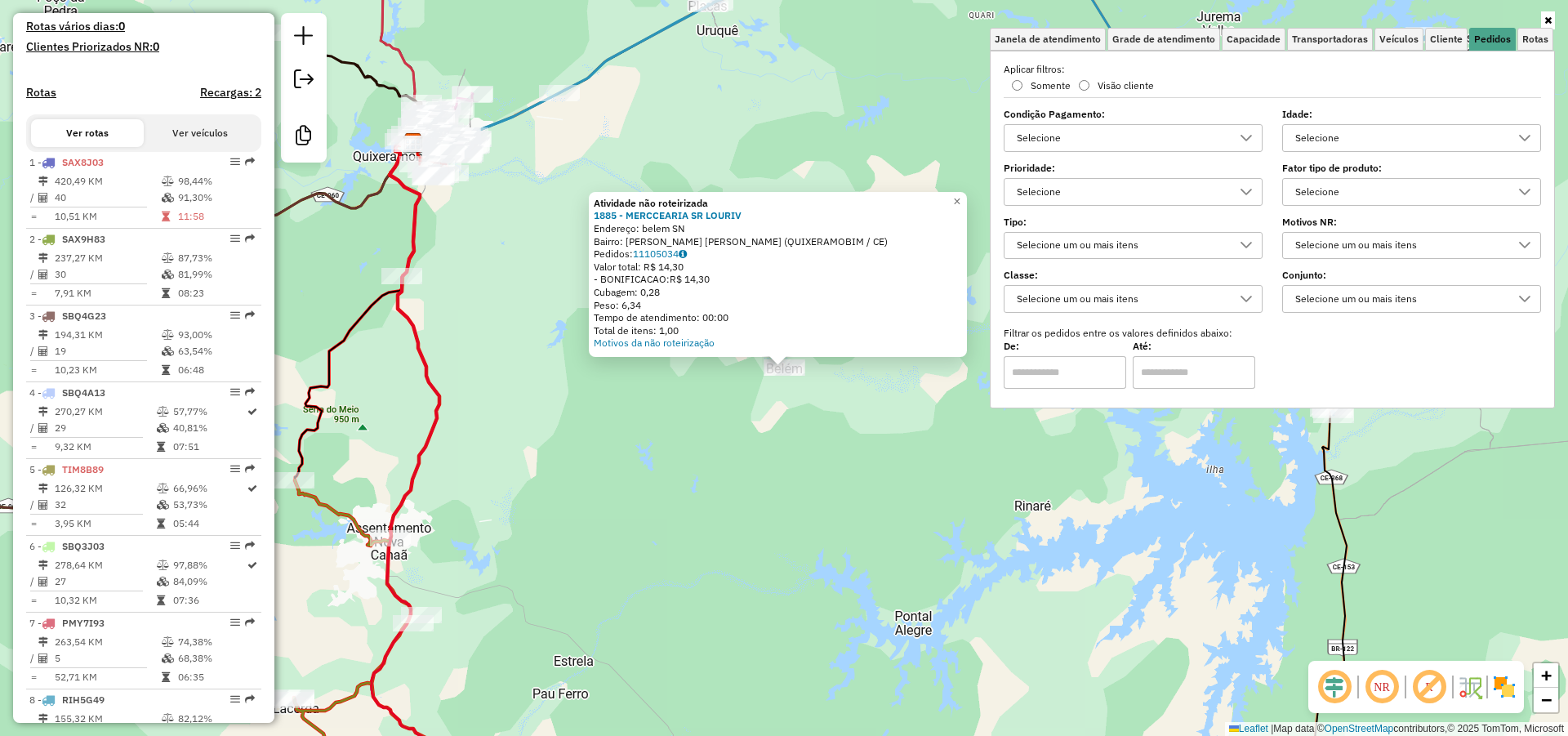
click at [1453, 132] on div "Selecione" at bounding box center [1399, 137] width 219 height 26
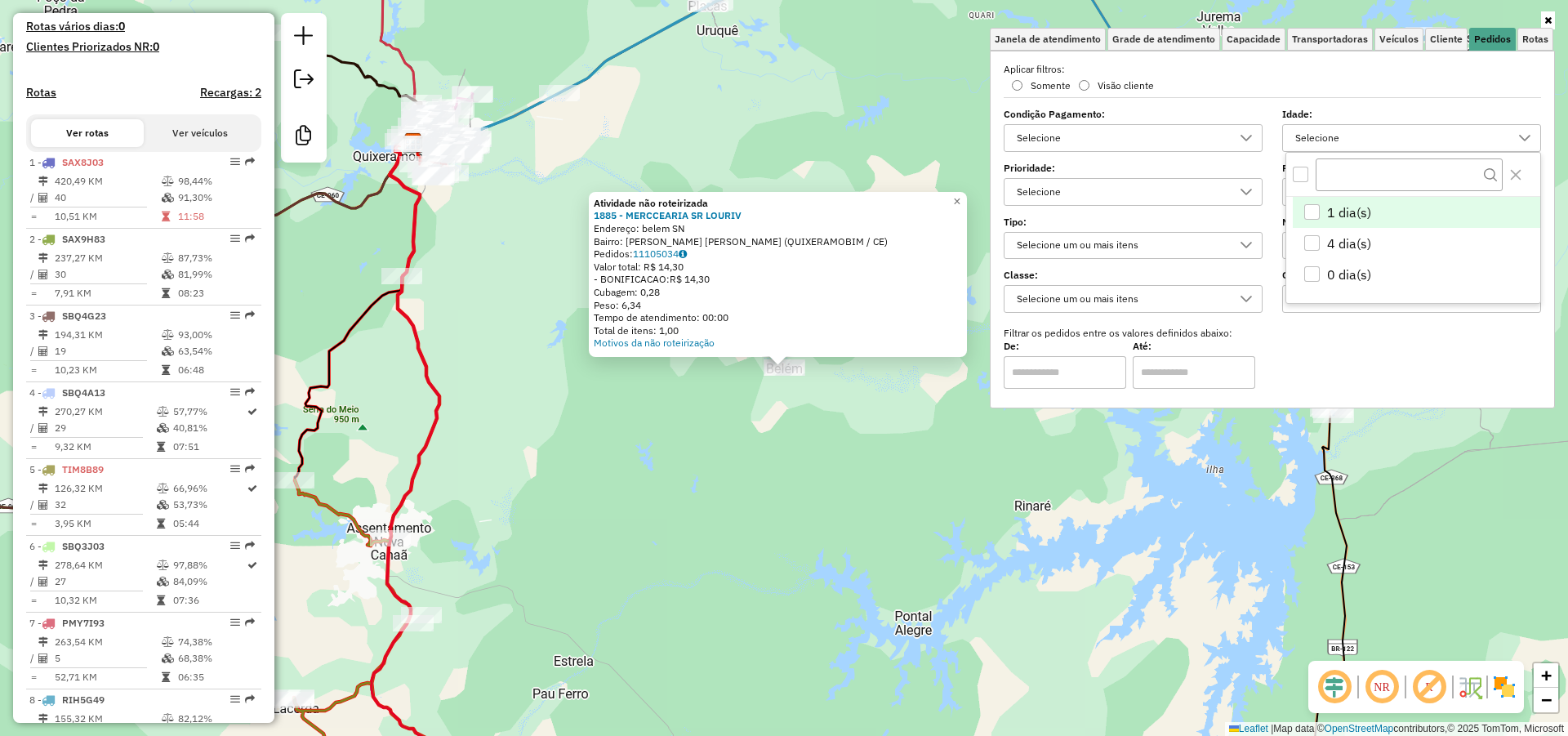
scroll to position [10, 59]
click at [774, 453] on div "Atividade não roteirizada 1885 - MERCCEARIA SR LOURIV Endereço: belem SN Bairro…" at bounding box center [784, 368] width 1568 height 736
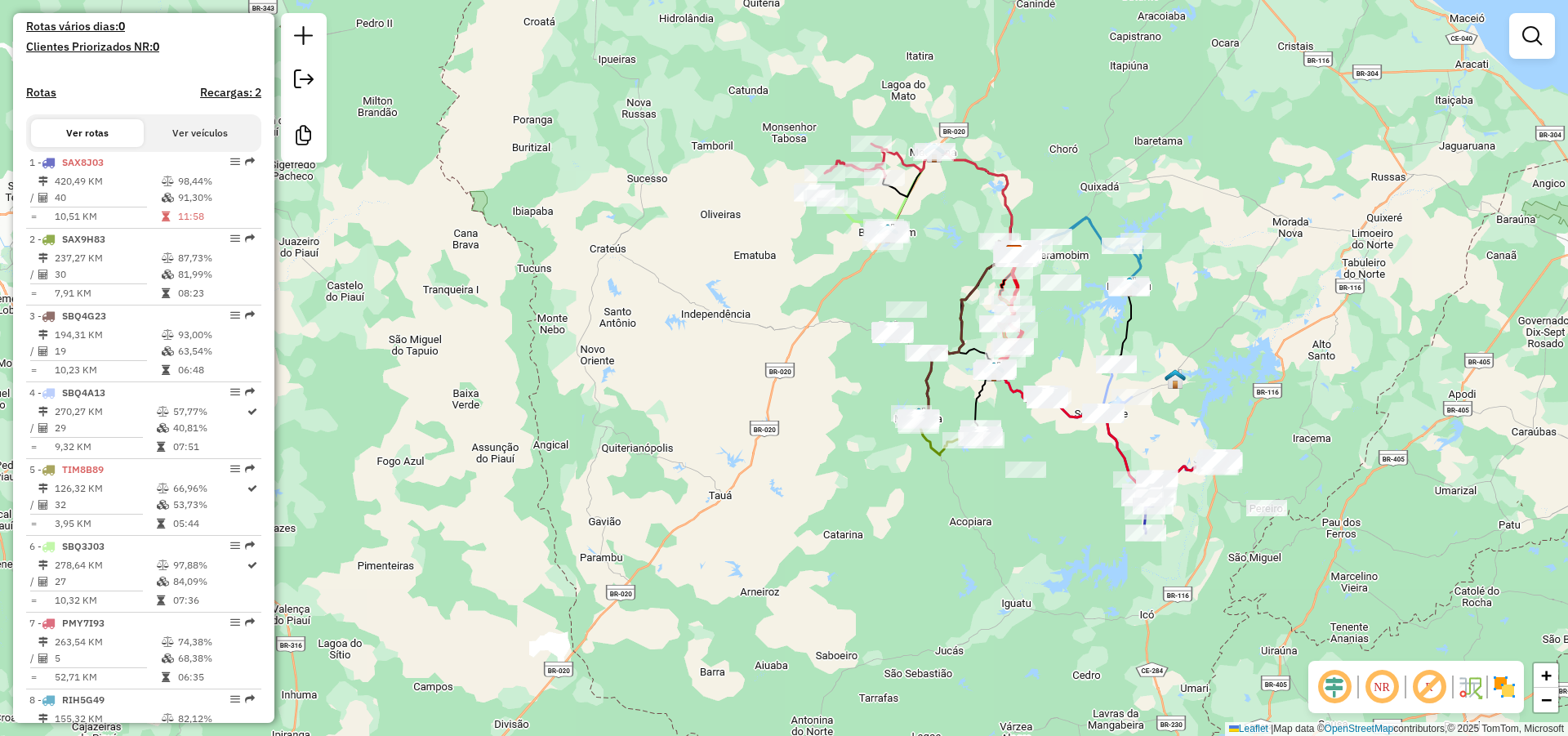
drag, startPoint x: 1200, startPoint y: 304, endPoint x: 946, endPoint y: 244, distance: 261.0
click at [962, 244] on div "Janela de atendimento Grade de atendimento Capacidade Transportadoras Veículos …" at bounding box center [784, 368] width 1568 height 736
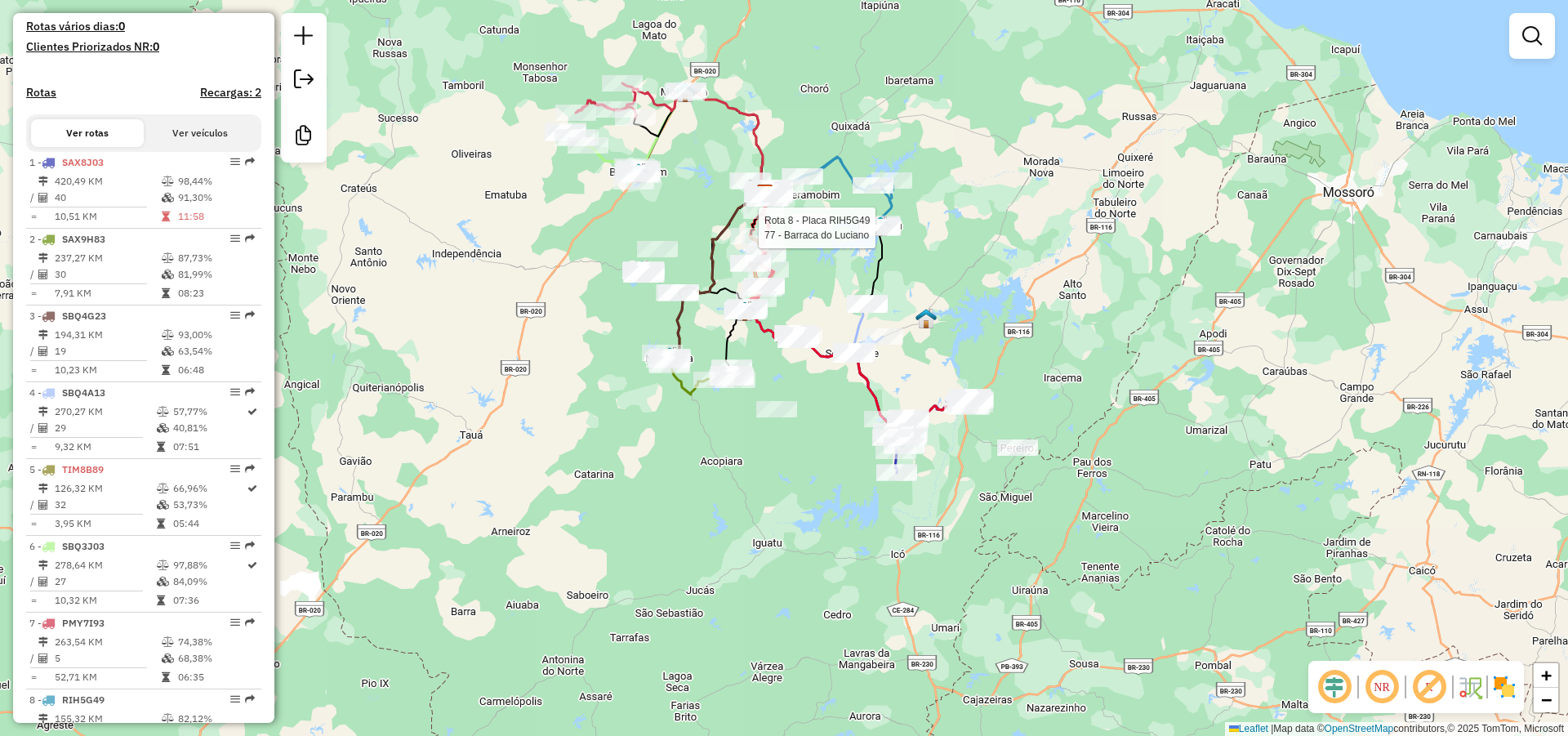
drag, startPoint x: 966, startPoint y: 313, endPoint x: 966, endPoint y: 297, distance: 16.0
click at [966, 299] on div "Rota 8 - Placa RIH5G49 77 - Barraca do Luciano Janela de atendimento Grade de a…" at bounding box center [784, 368] width 1568 height 736
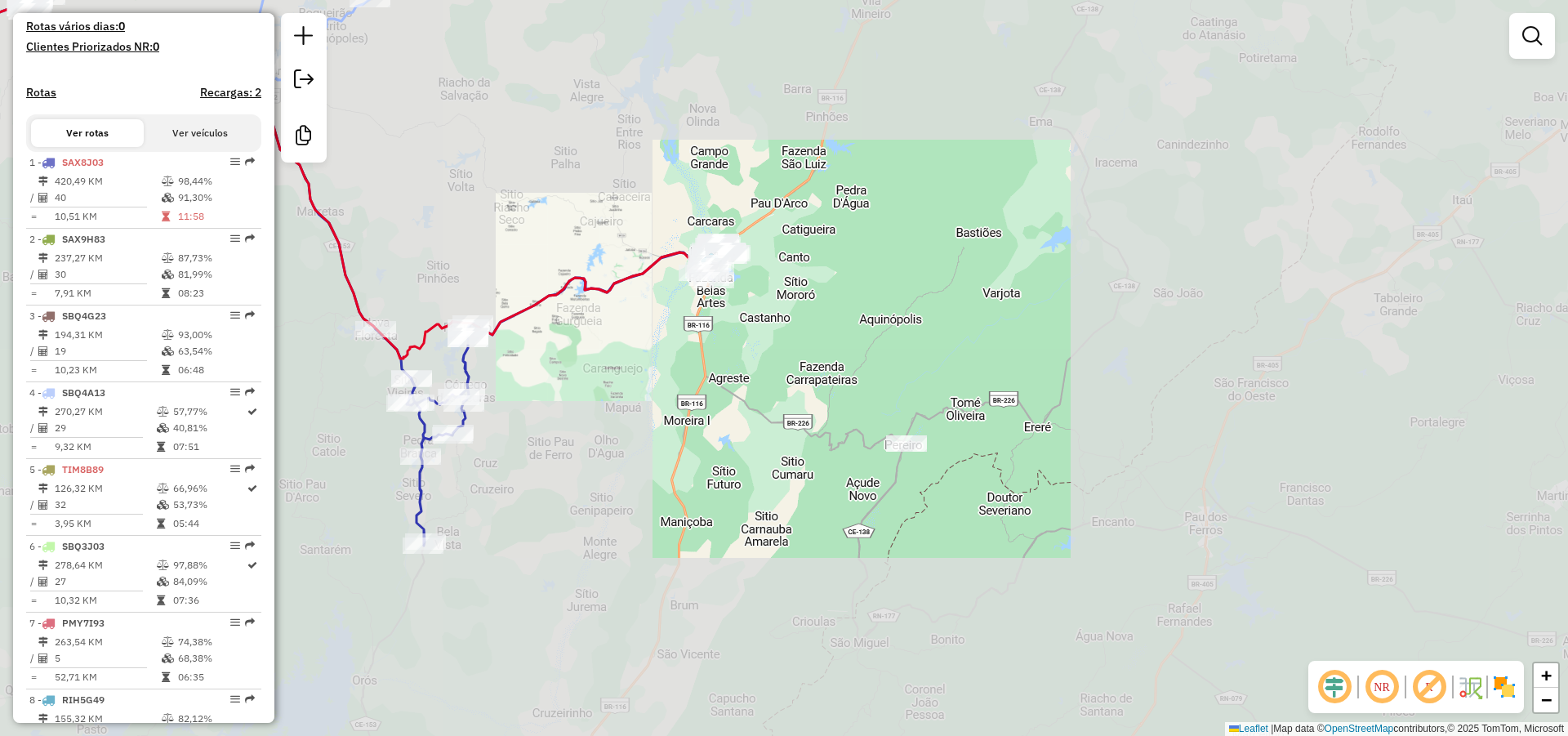
drag, startPoint x: 964, startPoint y: 415, endPoint x: 810, endPoint y: 187, distance: 275.1
click at [814, 188] on div "Rota 8 - Placa RIH5G49 77 - Barraca do Luciano Janela de atendimento Grade de a…" at bounding box center [784, 368] width 1568 height 736
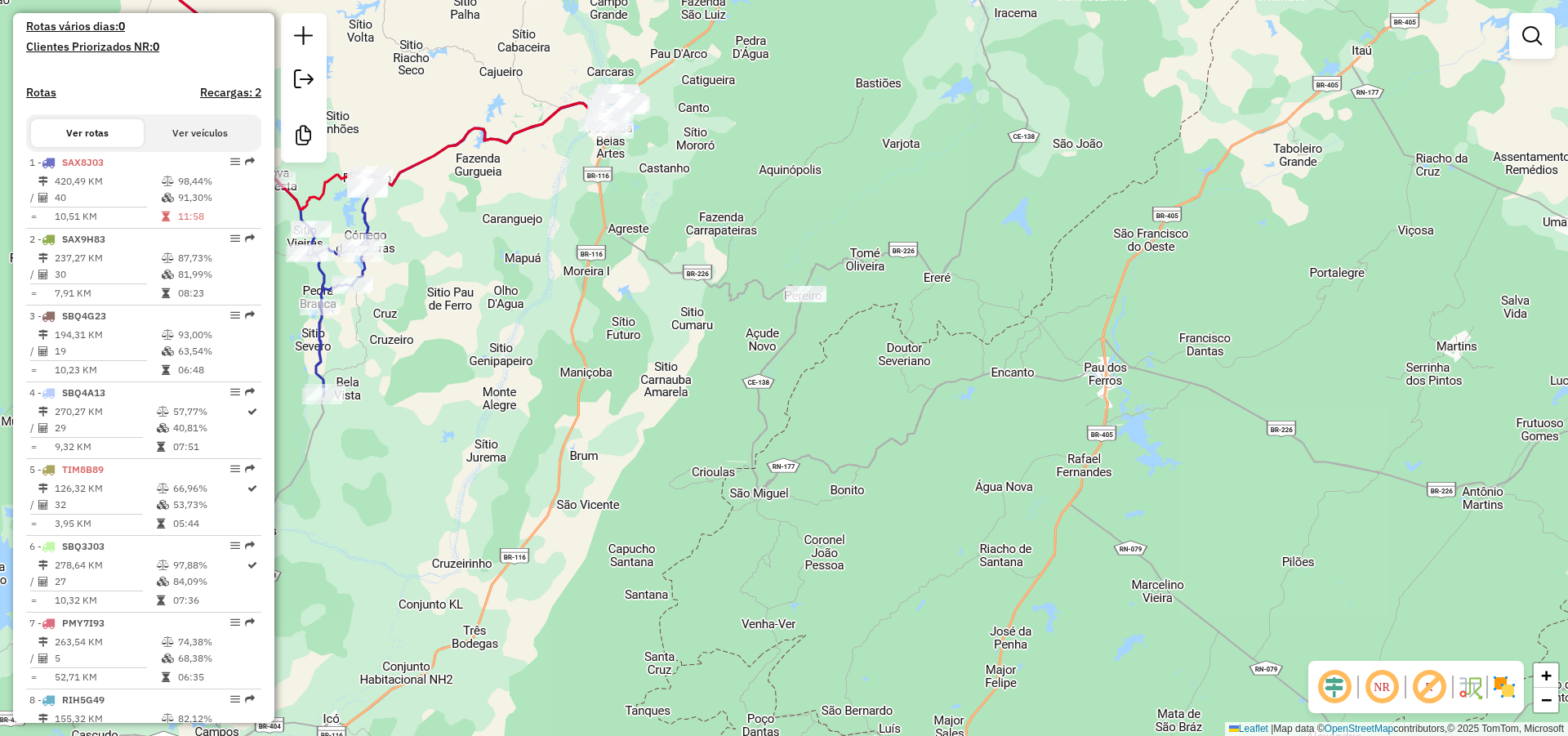
click at [832, 299] on div "Rota 8 - Placa RIH5G49 77 - Barraca do Luciano Janela de atendimento Grade de a…" at bounding box center [784, 368] width 1568 height 736
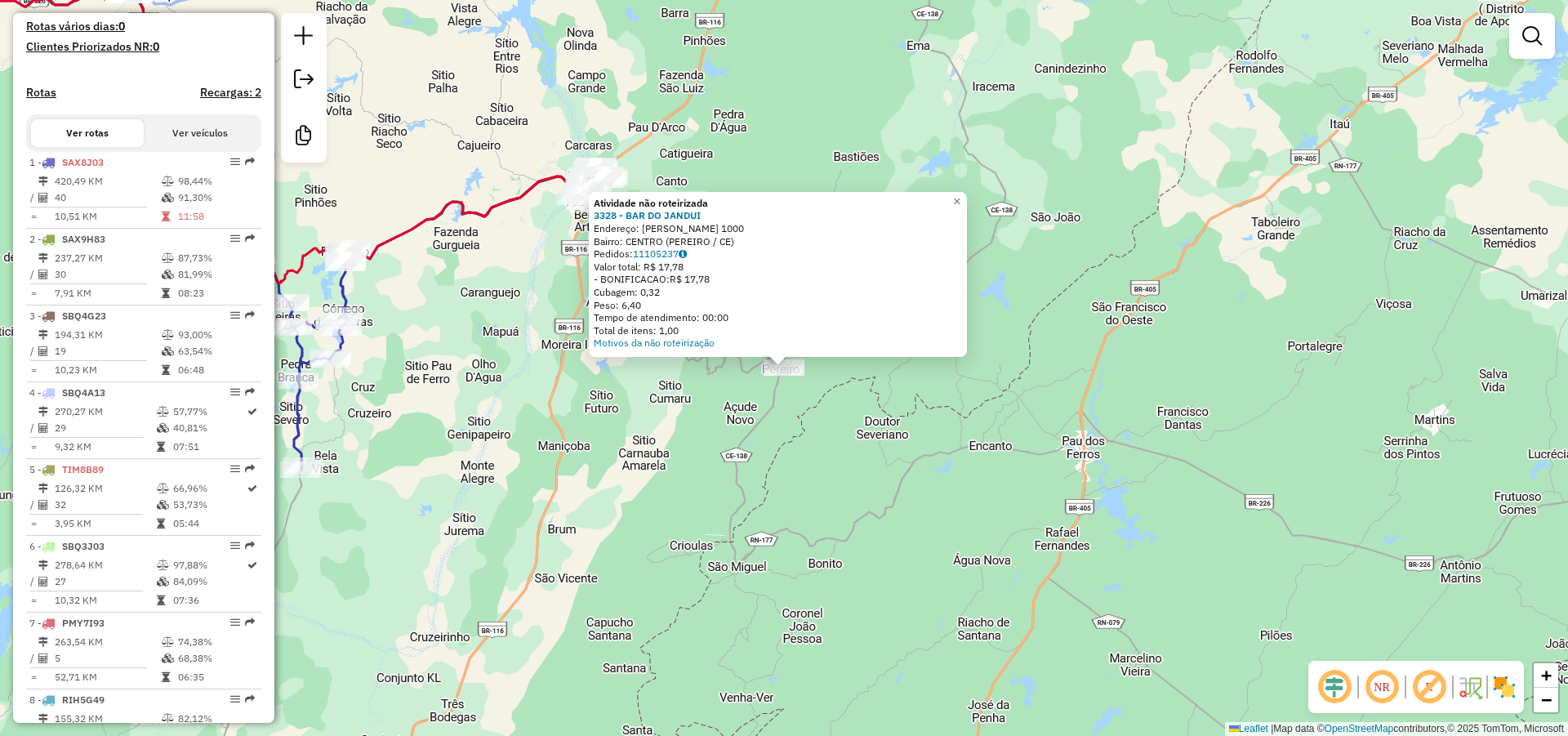
click at [545, 287] on div "Atividade não roteirizada 3328 - BAR DO JANDUI Endereço: JOaO HOLANDA 1000 Bair…" at bounding box center [784, 368] width 1568 height 736
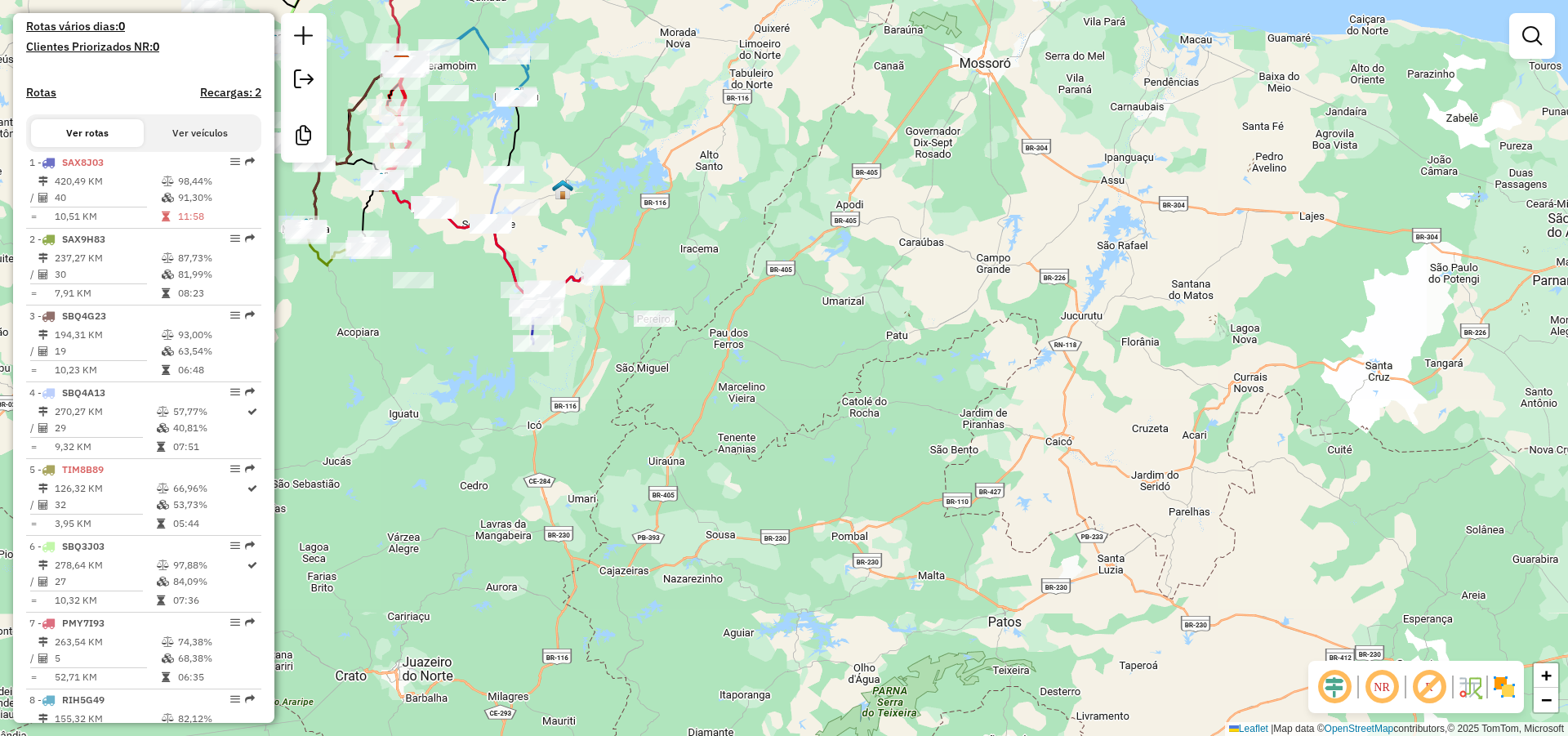
drag, startPoint x: 687, startPoint y: 267, endPoint x: 743, endPoint y: 273, distance: 56.3
click at [743, 275] on div "Janela de atendimento Grade de atendimento Capacidade Transportadoras Veículos …" at bounding box center [784, 368] width 1568 height 736
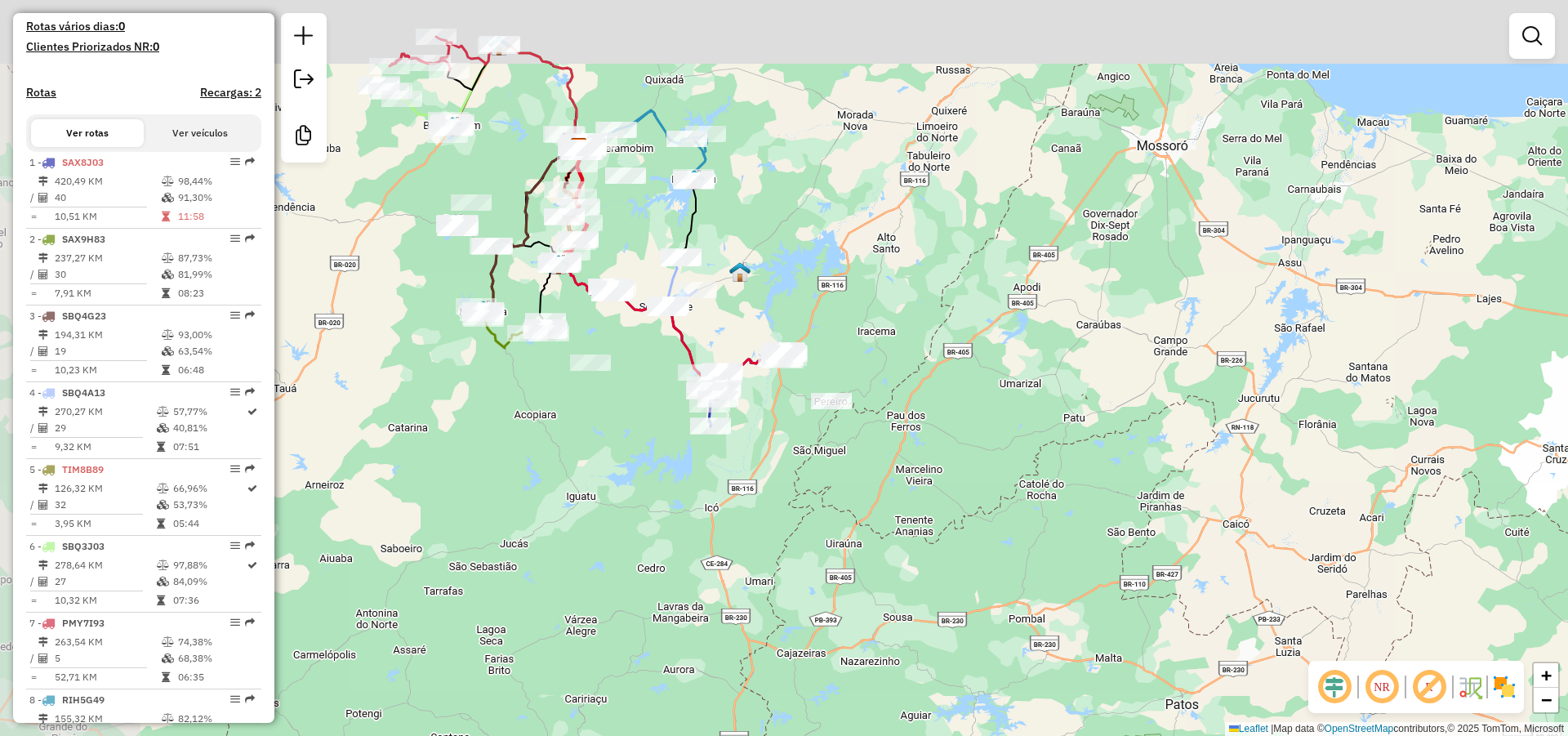
drag, startPoint x: 829, startPoint y: 286, endPoint x: 852, endPoint y: 293, distance: 24.0
click at [851, 292] on div "Janela de atendimento Grade de atendimento Capacidade Transportadoras Veículos …" at bounding box center [784, 368] width 1568 height 736
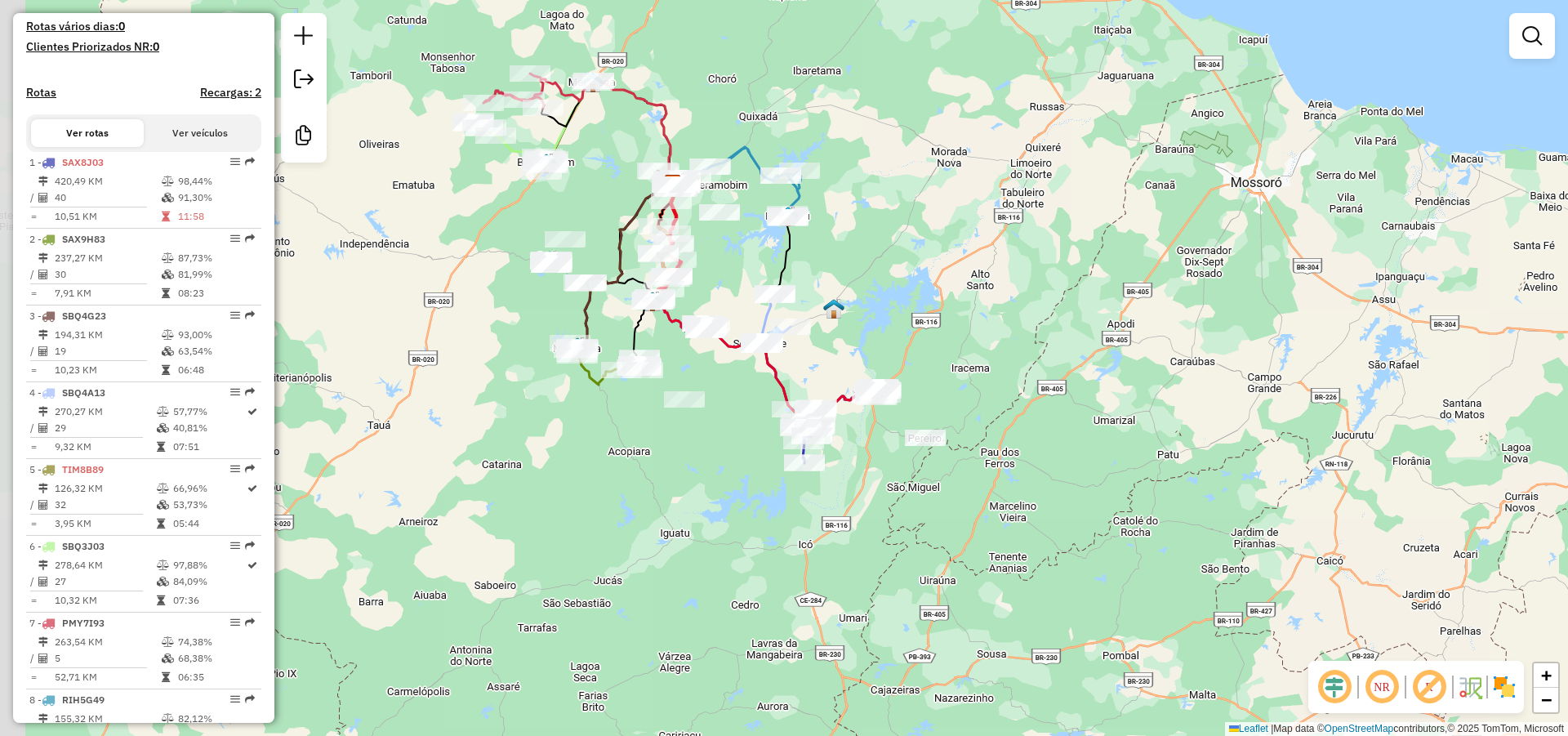
drag, startPoint x: 752, startPoint y: 257, endPoint x: 818, endPoint y: 286, distance: 72.1
click at [818, 286] on div "Janela de atendimento Grade de atendimento Capacidade Transportadoras Veículos …" at bounding box center [784, 368] width 1568 height 736
drag, startPoint x: 734, startPoint y: 270, endPoint x: 760, endPoint y: 286, distance: 30.5
click at [760, 286] on div "Janela de atendimento Grade de atendimento Capacidade Transportadoras Veículos …" at bounding box center [784, 368] width 1568 height 736
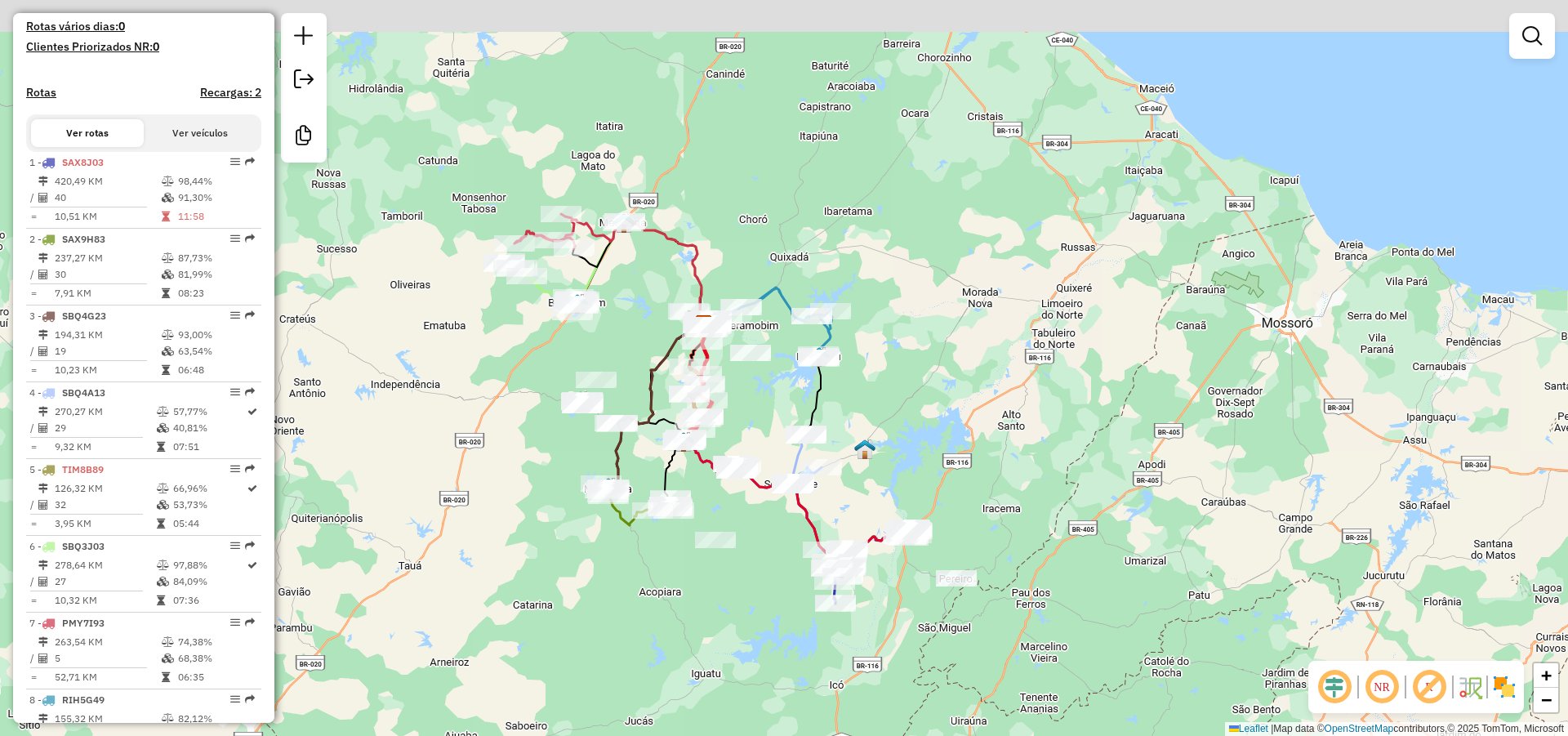
drag, startPoint x: 764, startPoint y: 223, endPoint x: 699, endPoint y: 276, distance: 83.9
click at [763, 278] on div "Janela de atendimento Grade de atendimento Capacidade Transportadoras Veículos …" at bounding box center [784, 368] width 1568 height 736
